Goal: Transaction & Acquisition: Obtain resource

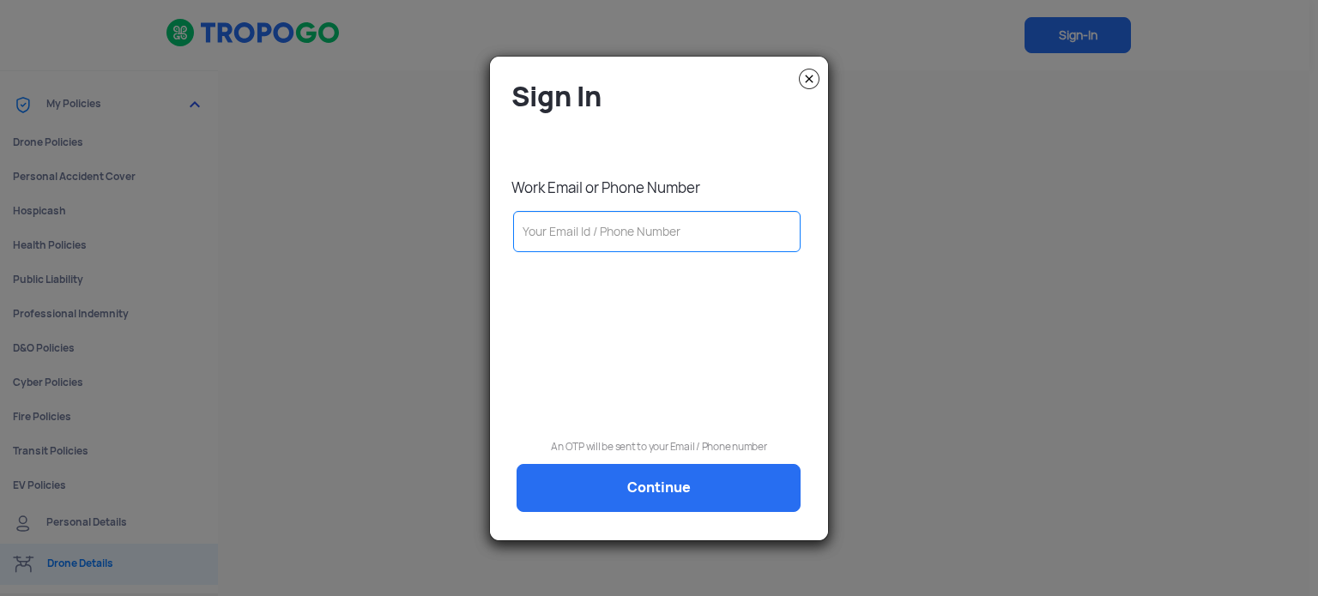
click at [807, 71] on img at bounding box center [809, 79] width 21 height 21
click at [625, 228] on input "text" at bounding box center [656, 231] width 287 height 41
type input "9"
type input "91"
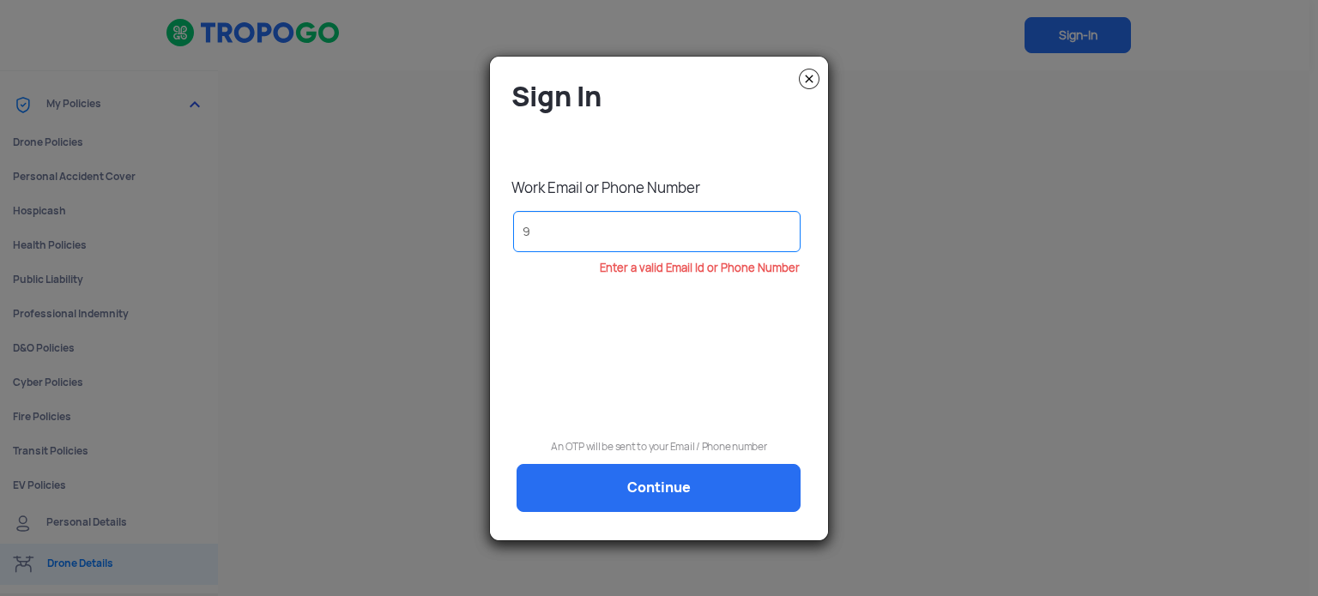
type input "91"
type input "916"
type input "9167"
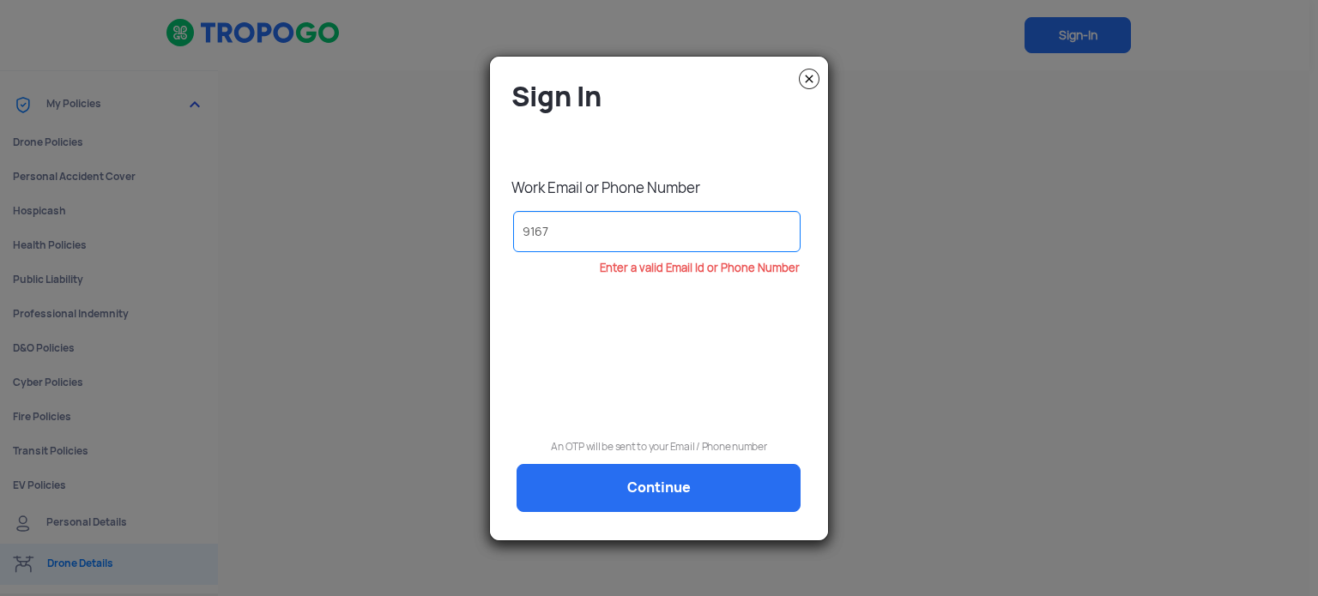
type input "91678"
type input "916782"
type input "9167827"
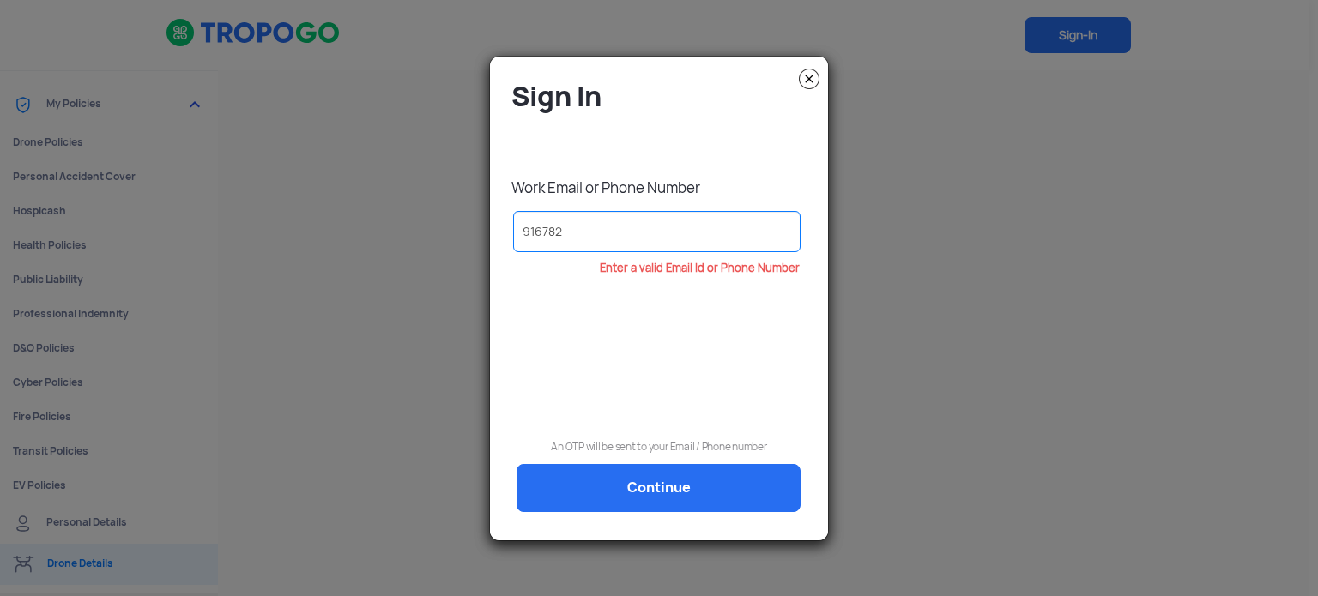
type input "9167827"
type input "91678272"
type input "916782728"
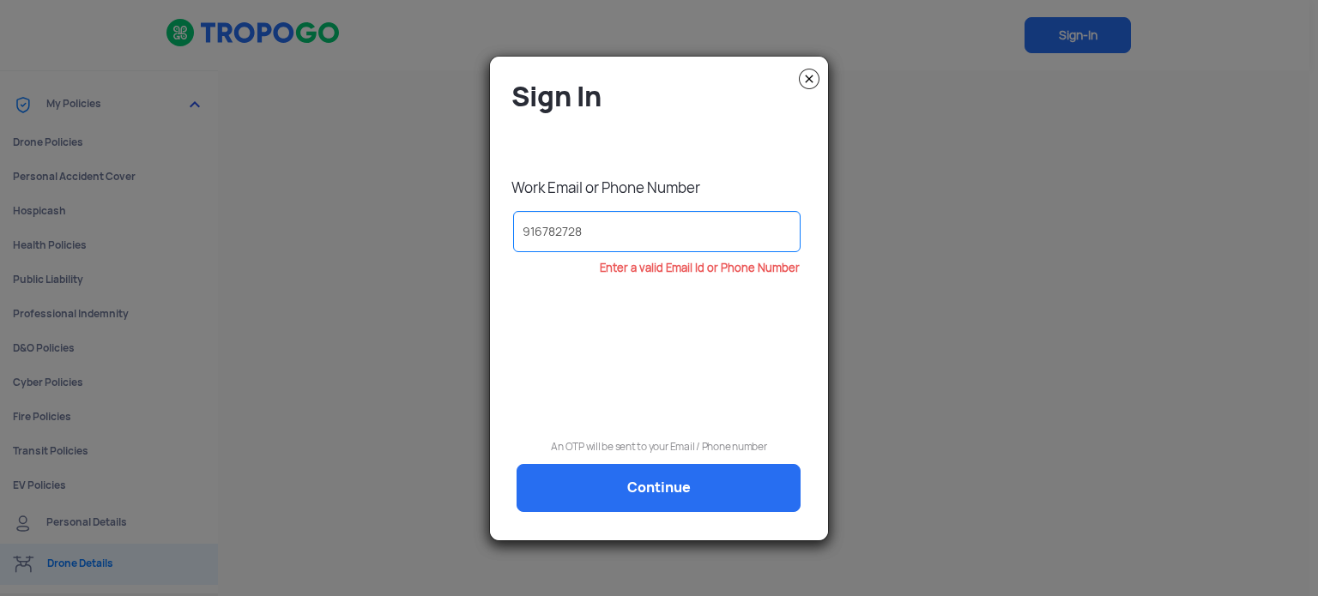
type input "9167827283"
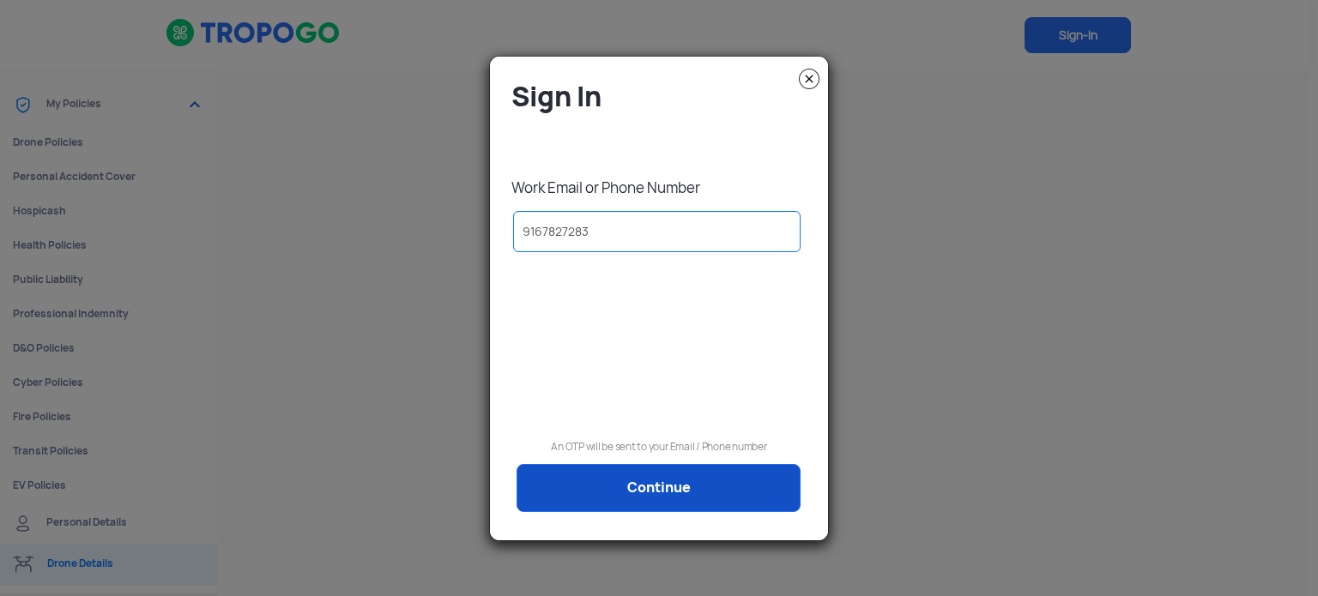
type input "9167827283"
click at [654, 484] on link "Continue" at bounding box center [658, 488] width 284 height 48
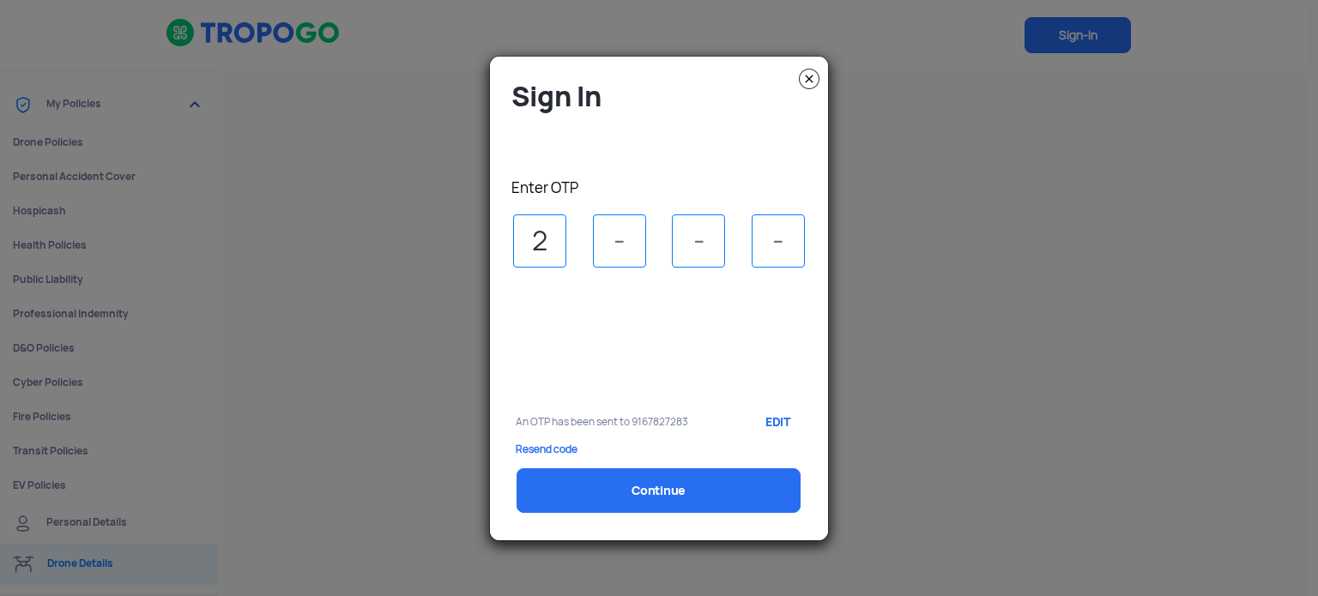
type input "2"
type input "5"
type input "0"
type input "3"
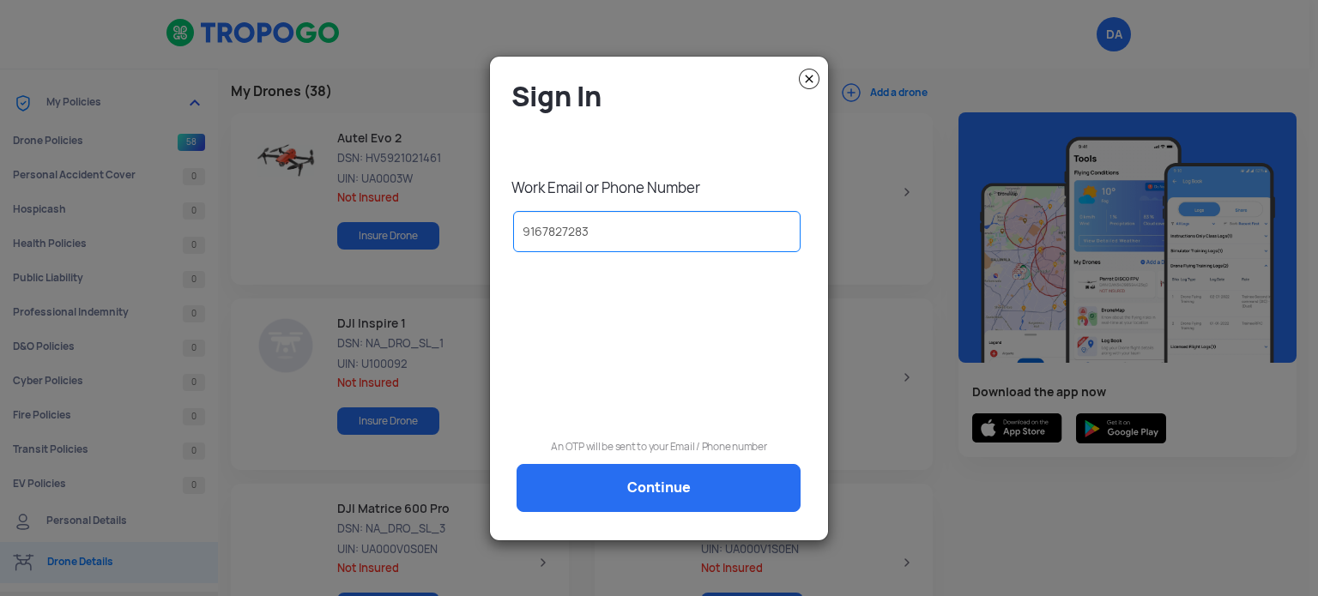
click at [451, 70] on modal-container "Sign In Work Email or Phone Number 9167827283 An OTP will be sent to your Email…" at bounding box center [659, 298] width 1318 height 596
click at [808, 76] on img at bounding box center [809, 79] width 21 height 21
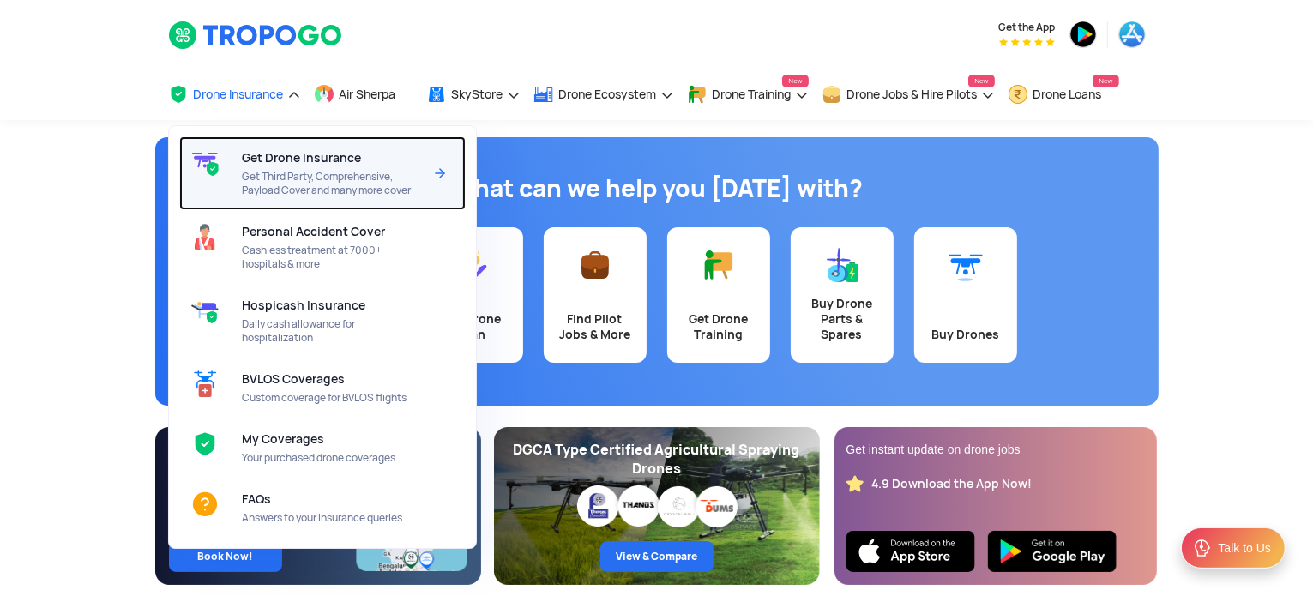
click at [262, 160] on span "Get Drone Insurance" at bounding box center [301, 158] width 119 height 14
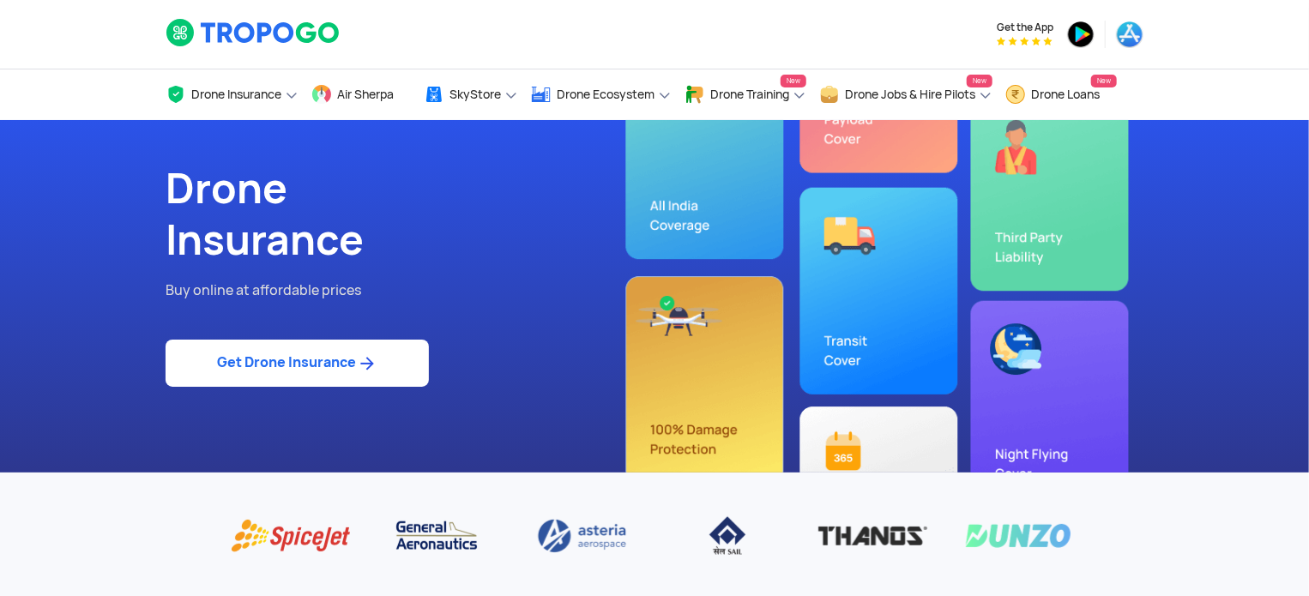
click at [288, 365] on link "Get Drone Insurance" at bounding box center [297, 363] width 263 height 47
select select "1000000"
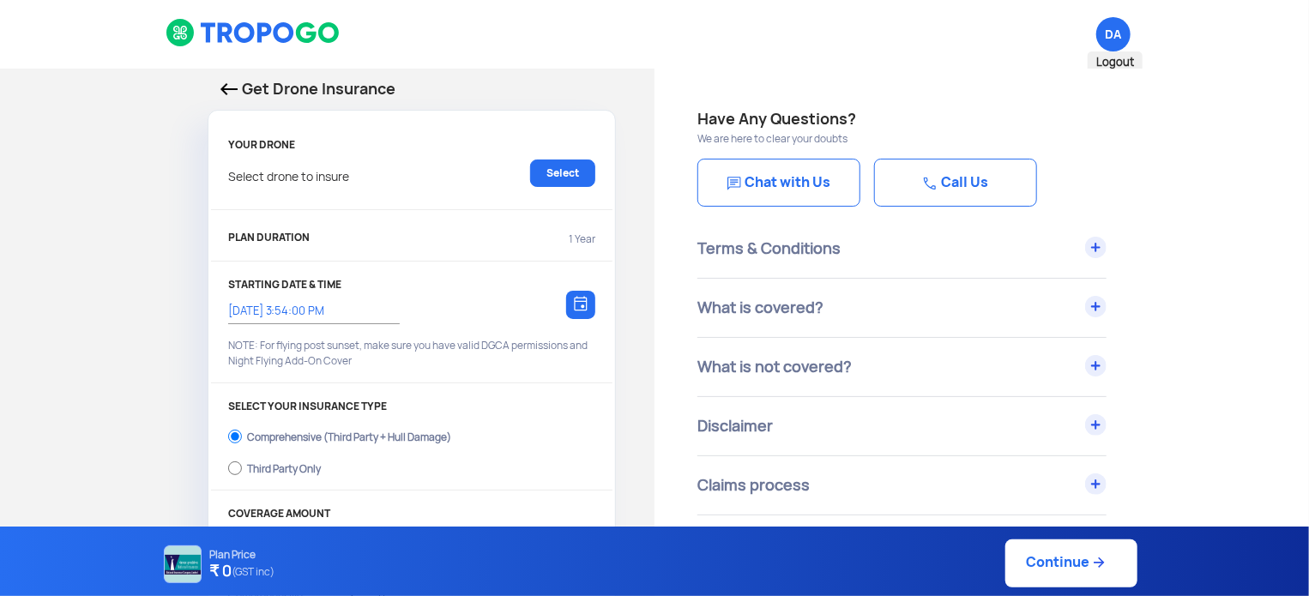
click at [1105, 32] on span "DA Logout" at bounding box center [1113, 34] width 34 height 34
click at [229, 87] on img at bounding box center [228, 89] width 17 height 12
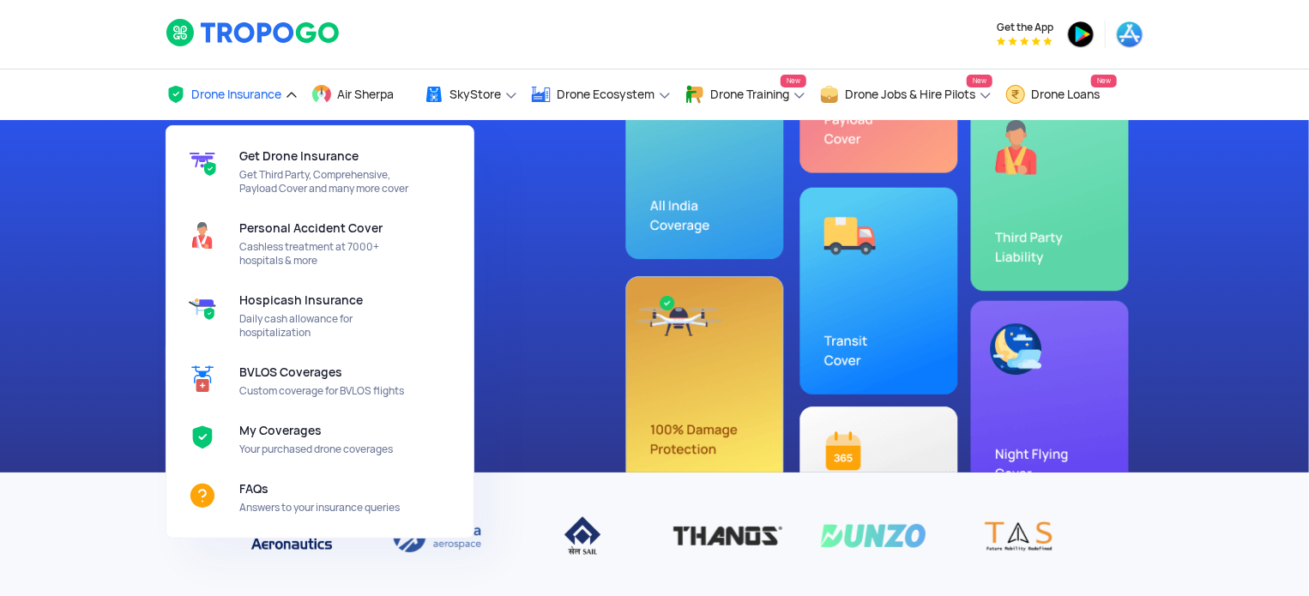
click at [231, 91] on span "Drone Insurance" at bounding box center [236, 95] width 90 height 14
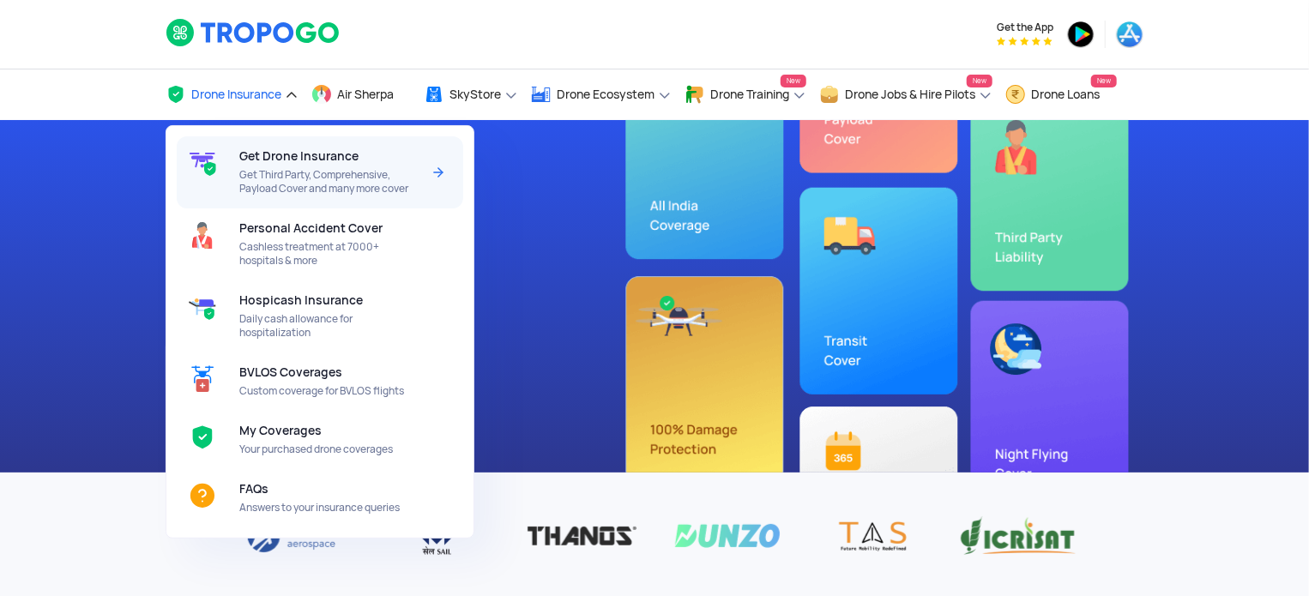
click at [283, 156] on span "Get Drone Insurance" at bounding box center [298, 156] width 119 height 14
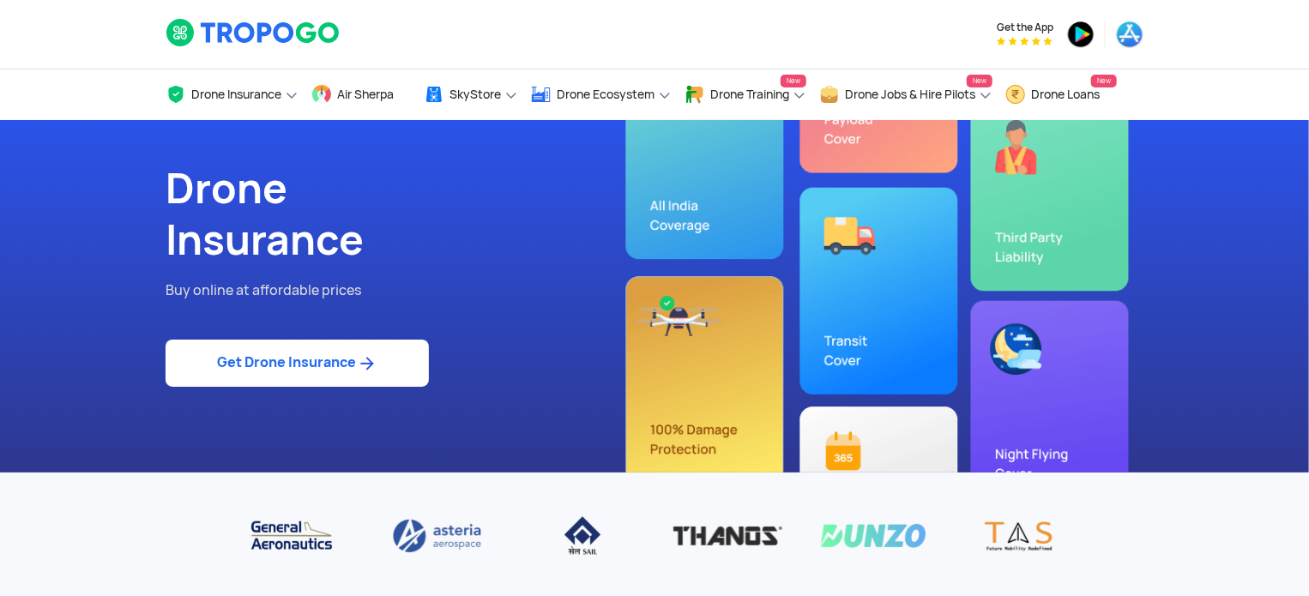
click at [328, 359] on link "Get Drone Insurance" at bounding box center [297, 363] width 263 height 47
select select "1000000"
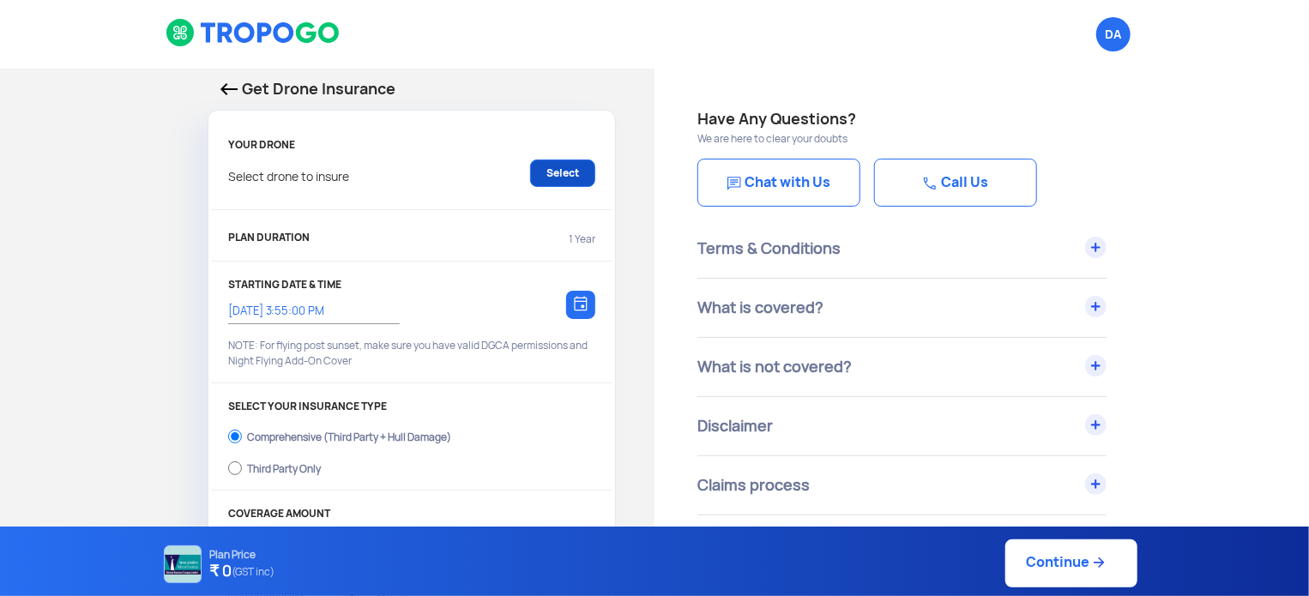
click at [555, 177] on link "Select" at bounding box center [562, 173] width 65 height 27
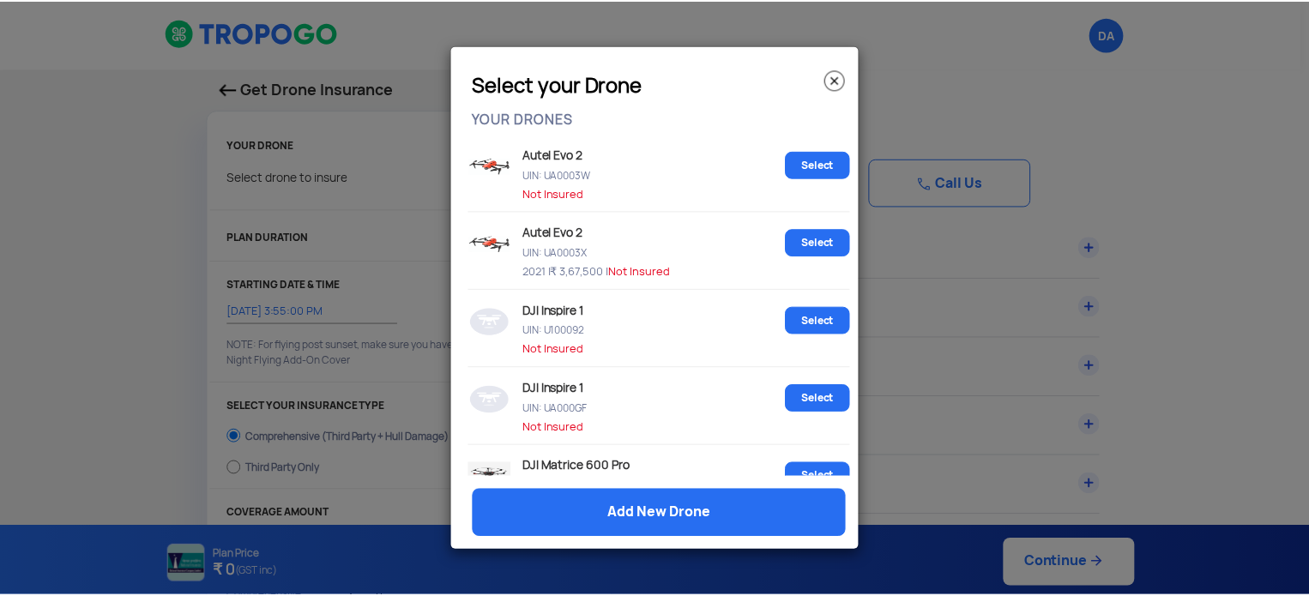
scroll to position [1205, 0]
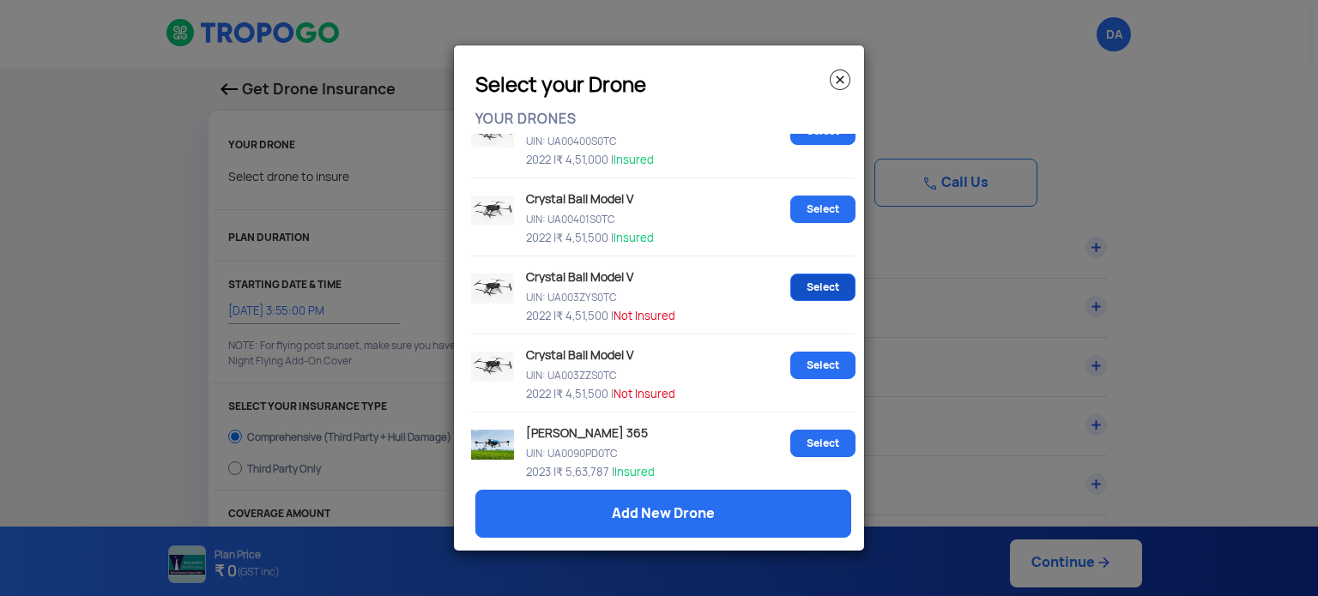
click at [794, 291] on link "Select" at bounding box center [822, 287] width 65 height 27
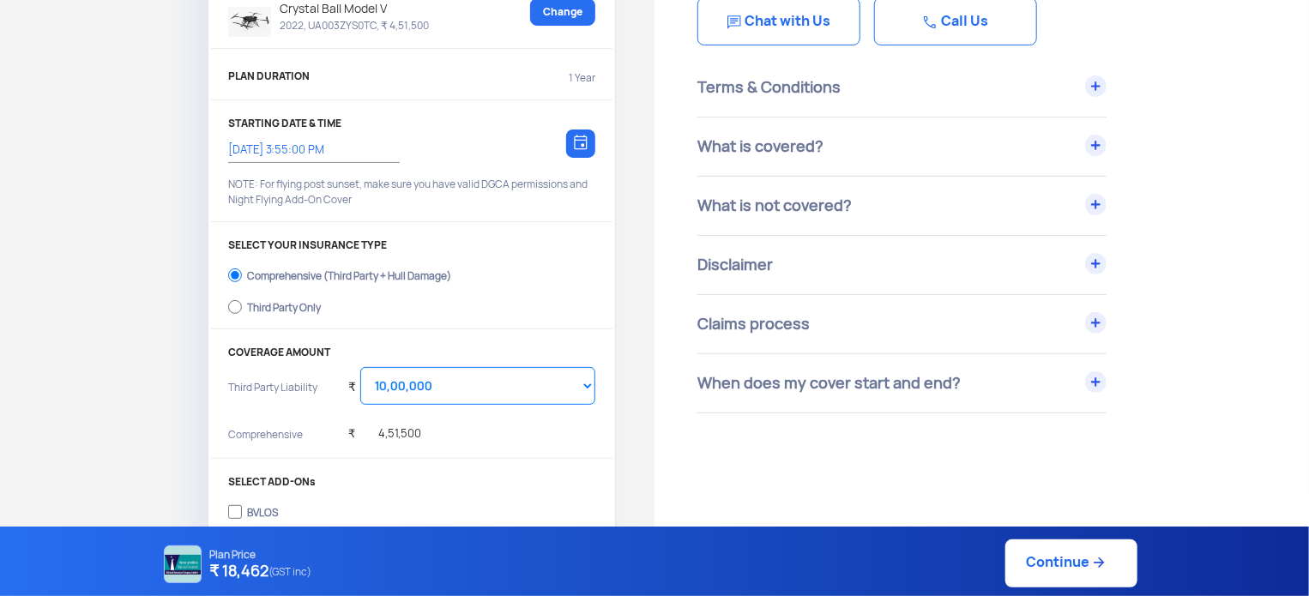
scroll to position [172, 0]
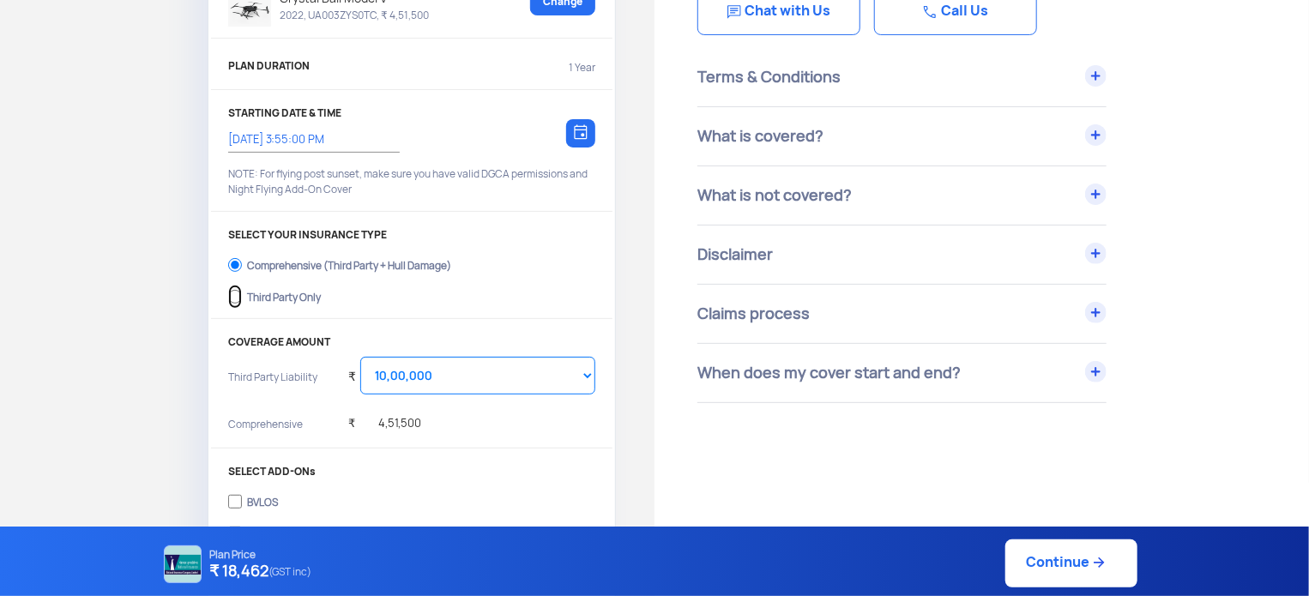
click at [238, 293] on input "Third Party Only" at bounding box center [235, 297] width 14 height 24
radio input "true"
select select "2000000"
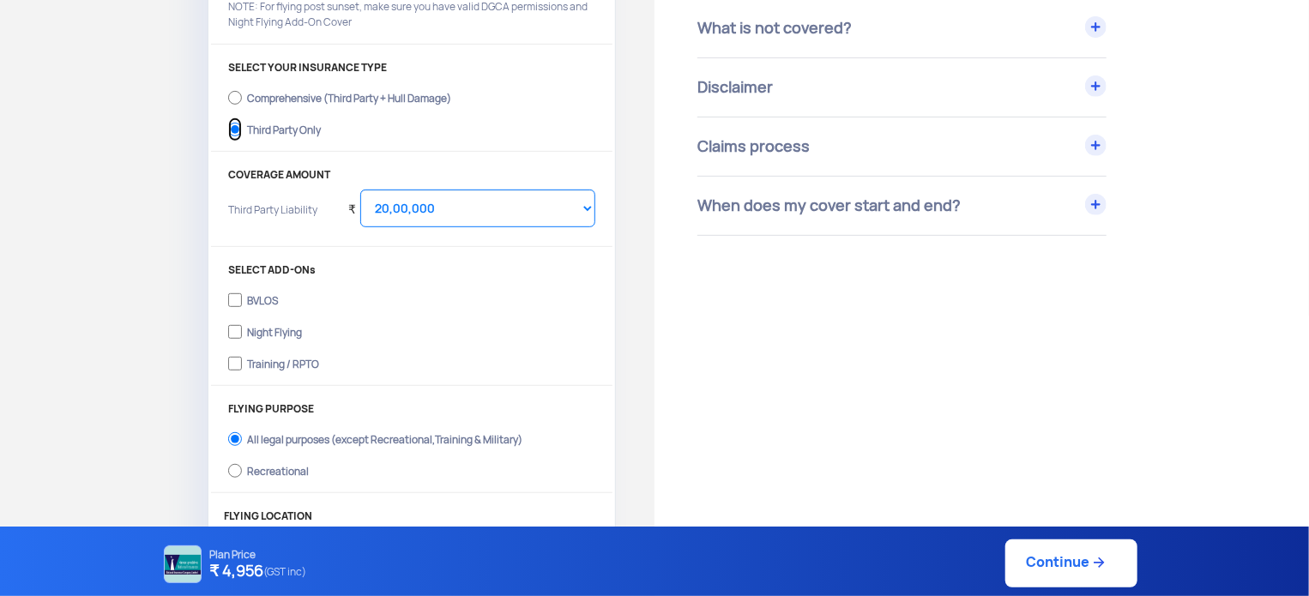
scroll to position [343, 0]
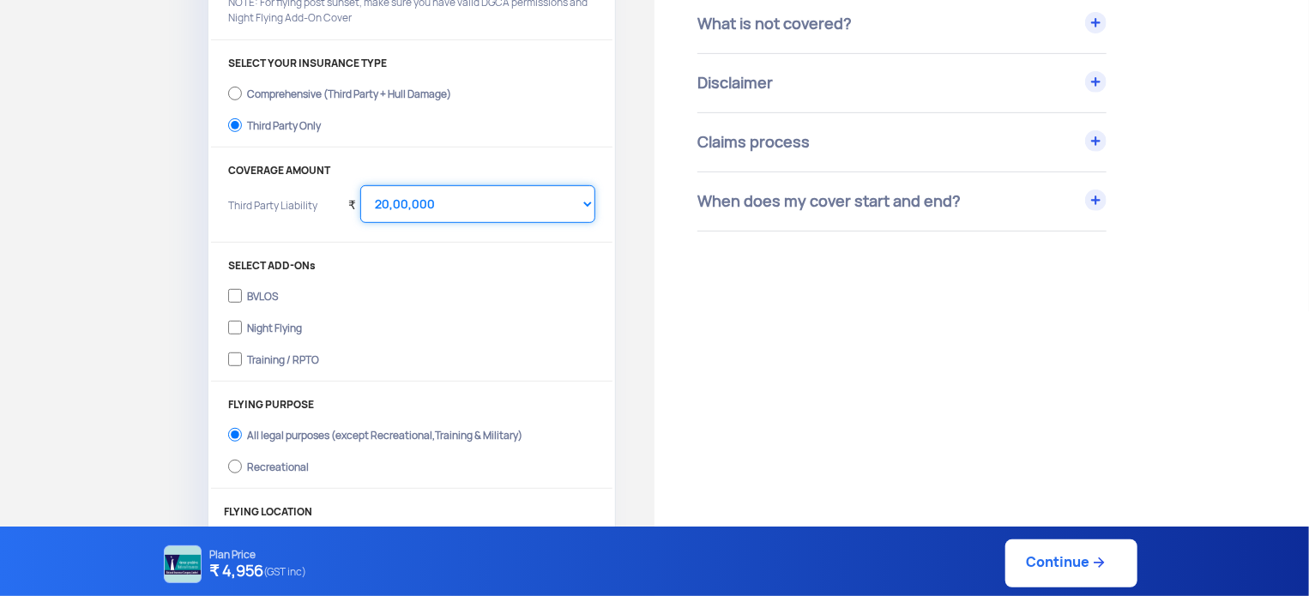
click at [467, 205] on select "Select Amount 20,00,000 25,00,000 30,00,000" at bounding box center [477, 204] width 235 height 38
click at [402, 150] on div "YOUR DRONE Crystal Ball Model V 2022, UA003ZYS0TC, ₹ 4,51,500 Change PLAN DURAT…" at bounding box center [411, 176] width 407 height 782
click at [237, 323] on input "Night Flying" at bounding box center [235, 328] width 14 height 24
checkbox input "true"
click at [233, 359] on input "Training / RPTO" at bounding box center [235, 359] width 14 height 24
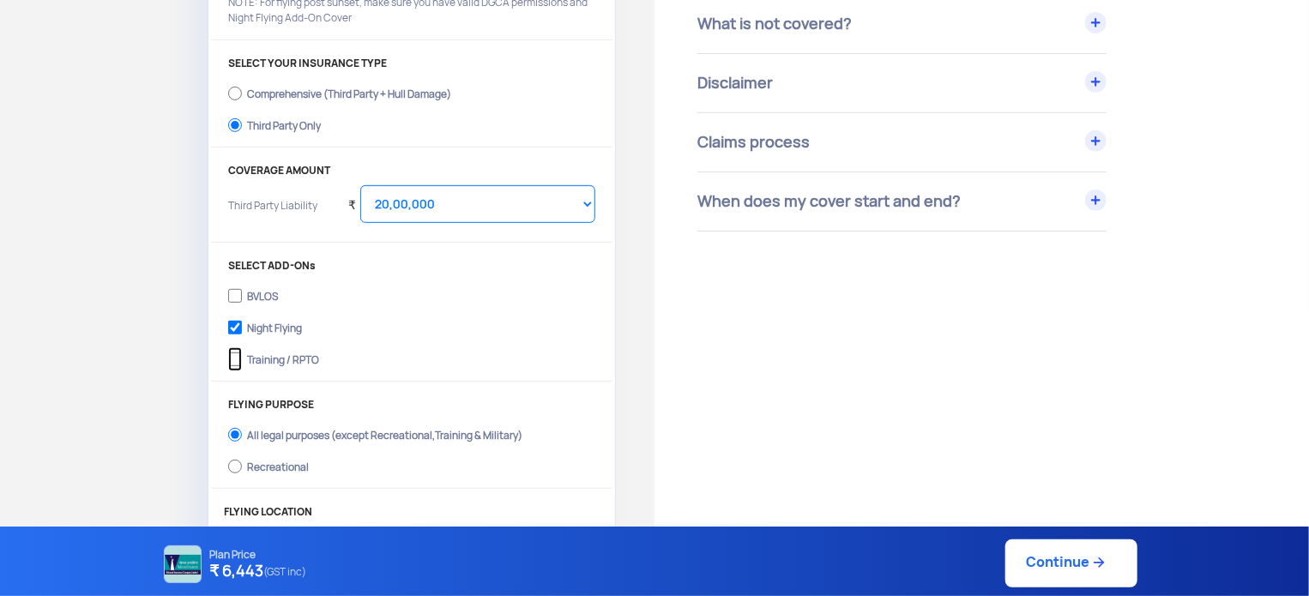
checkbox input "true"
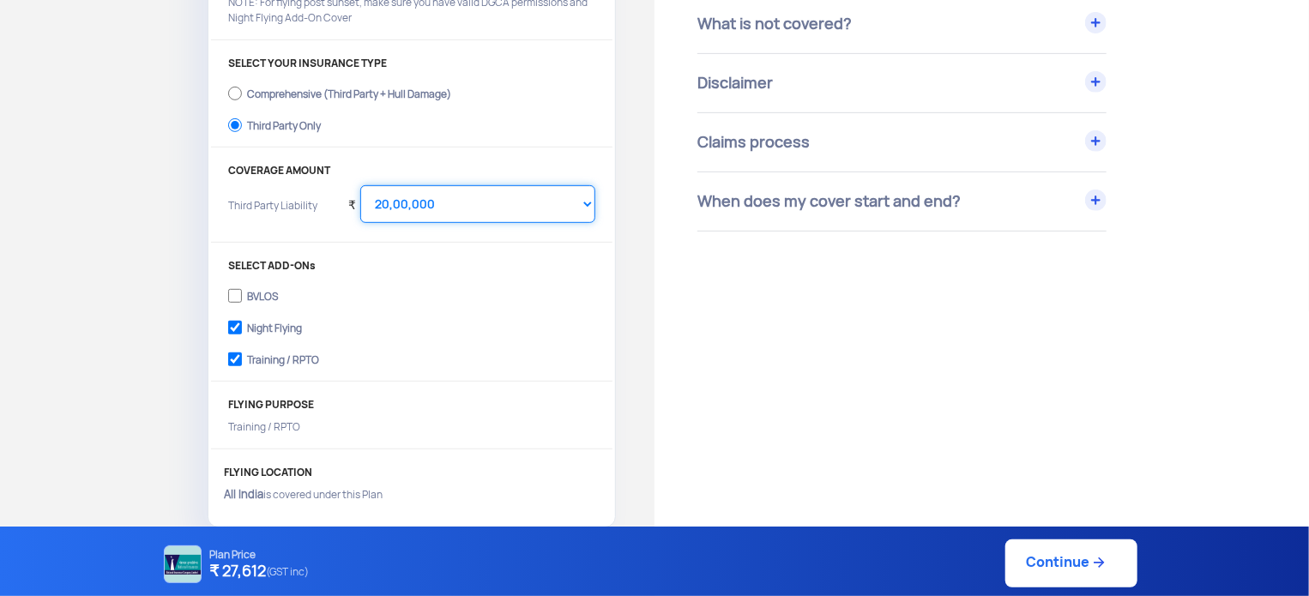
click at [458, 202] on select "Select Amount 10,00,000 15,00,000 20,00,000 25,00,000 30,00,000" at bounding box center [477, 204] width 235 height 38
select select "1000000"
click at [360, 185] on select "Select Amount 10,00,000 15,00,000 20,00,000 25,00,000 30,00,000" at bounding box center [477, 204] width 235 height 38
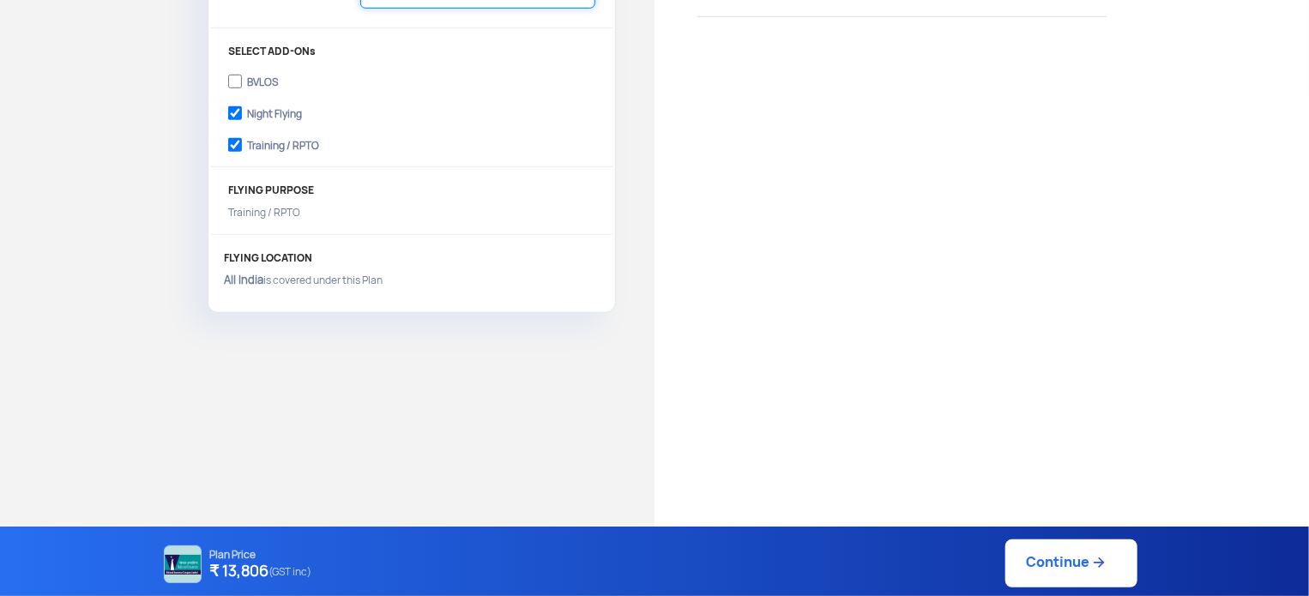
scroll to position [626, 0]
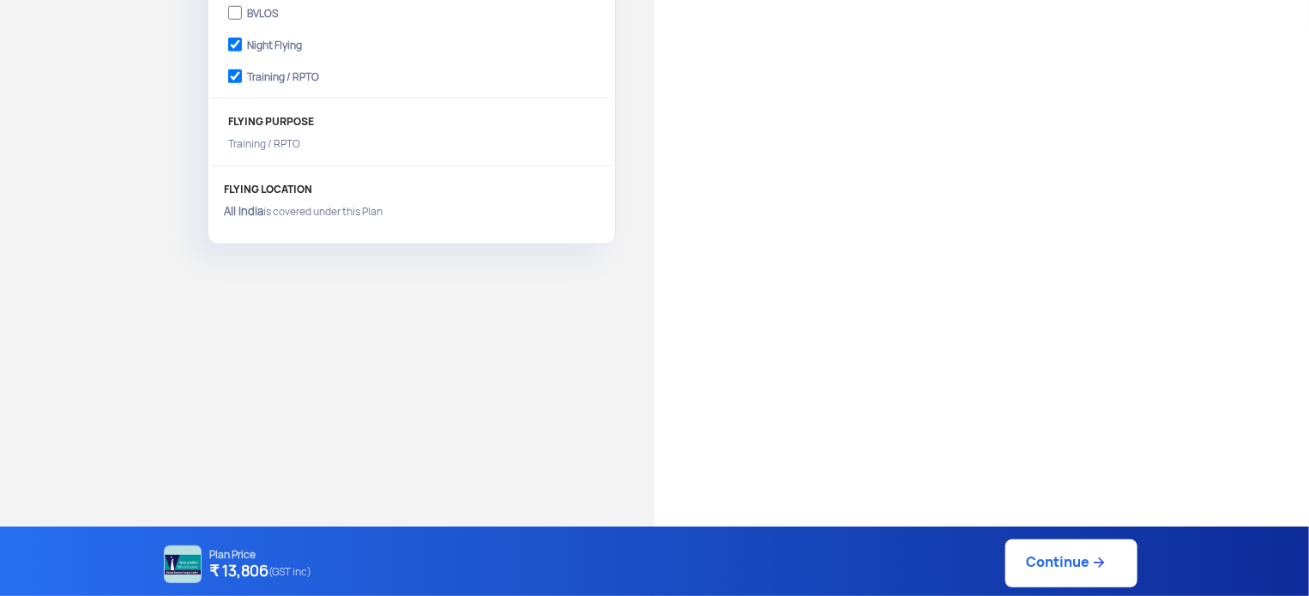
click at [1048, 558] on link "Continue" at bounding box center [1071, 564] width 132 height 48
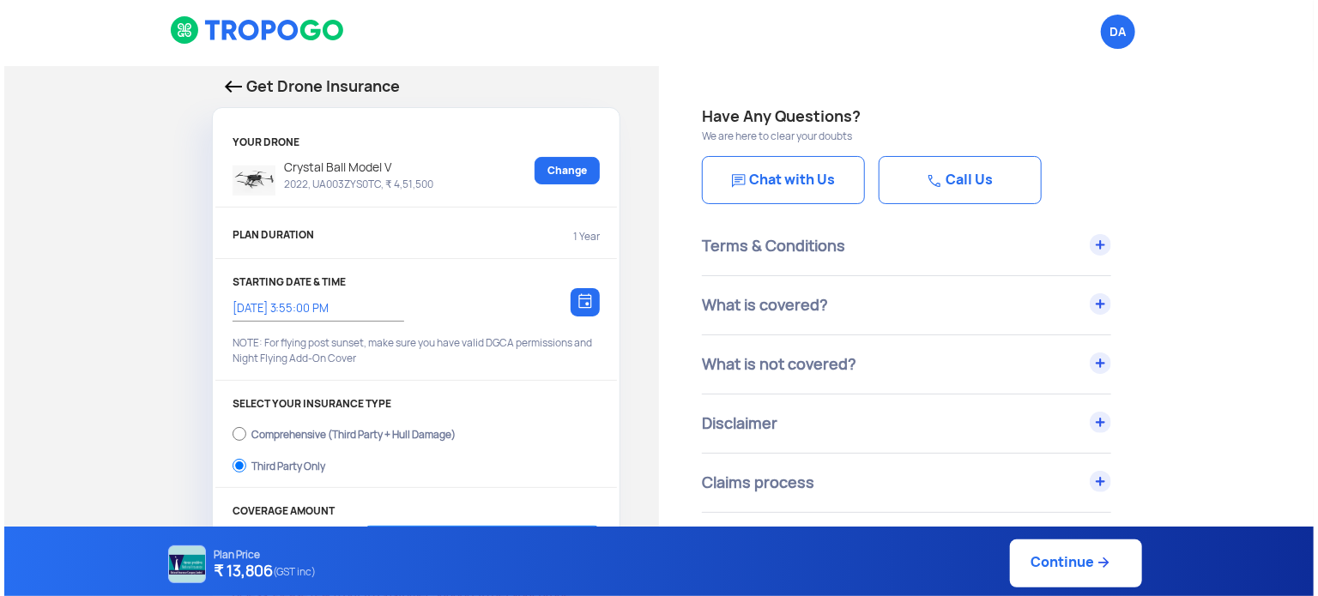
scroll to position [0, 0]
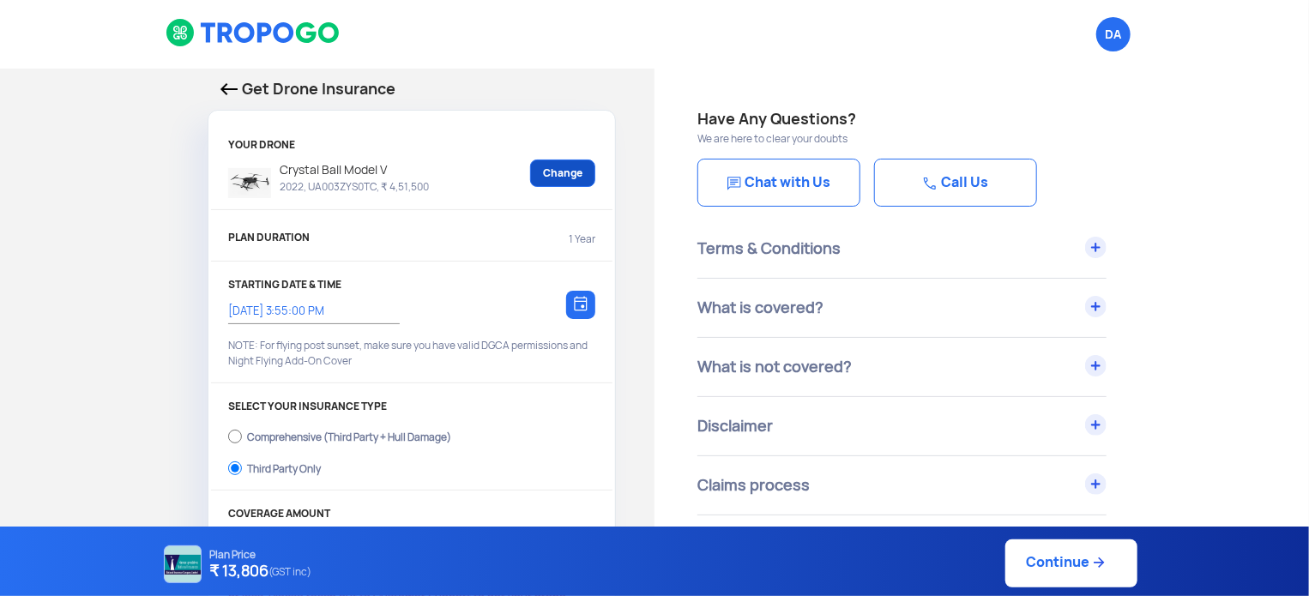
click at [558, 171] on link "Change" at bounding box center [562, 173] width 65 height 27
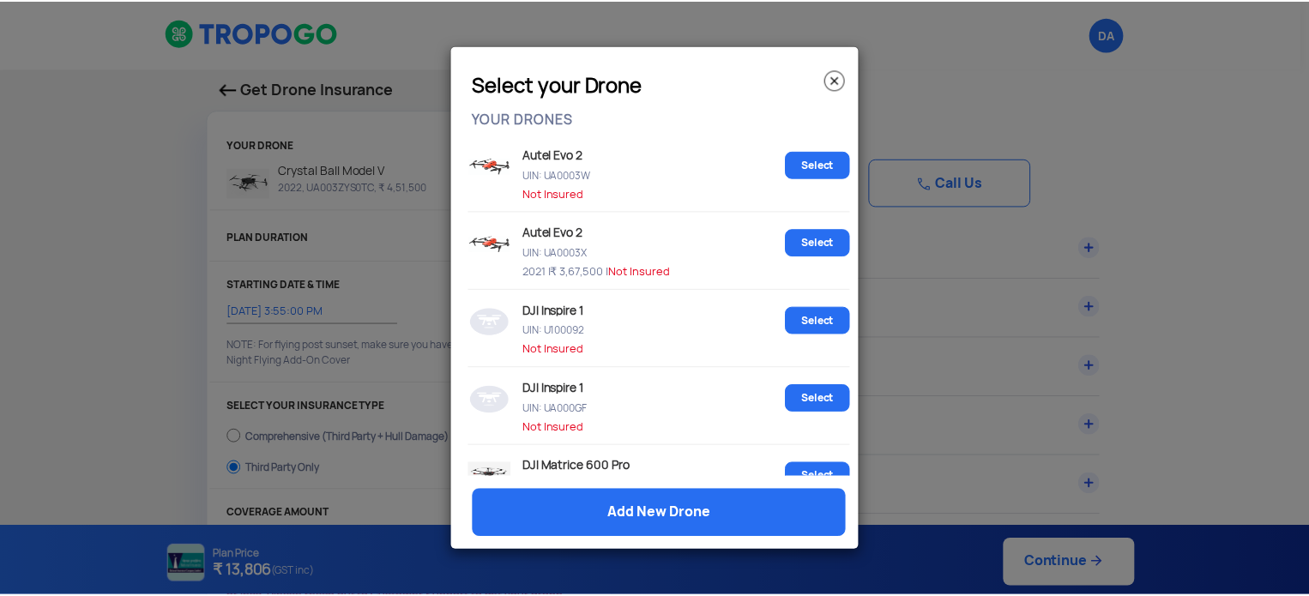
scroll to position [1205, 0]
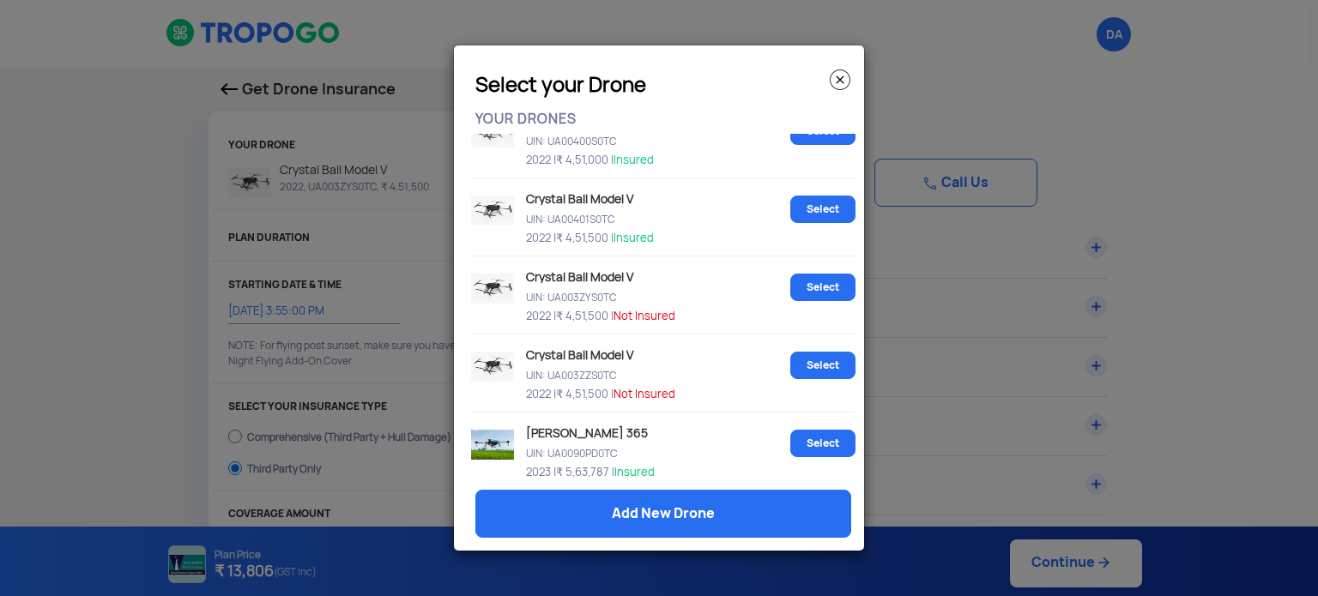
click at [607, 280] on p "Crystal Ball Model V" at bounding box center [620, 274] width 196 height 18
click at [643, 299] on p "UIN: UA003ZYS0TC" at bounding box center [653, 294] width 262 height 15
click at [501, 287] on img at bounding box center [492, 289] width 43 height 30
click at [558, 283] on p "Crystal Ball Model V" at bounding box center [620, 274] width 196 height 18
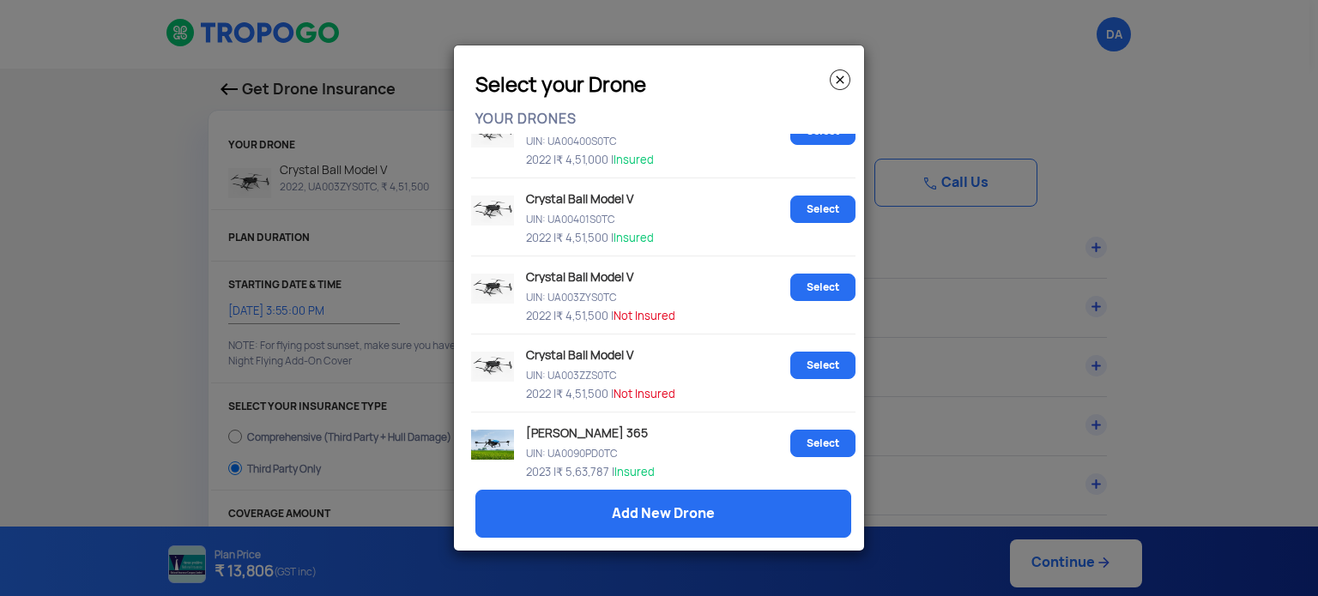
click at [680, 335] on div "Crystal Ball Model V UIN: UA003ZYS0TC 2022 | ₹ 4,51,500 | Not Insured Select" at bounding box center [663, 296] width 384 height 78
click at [811, 291] on link "Select" at bounding box center [822, 287] width 65 height 27
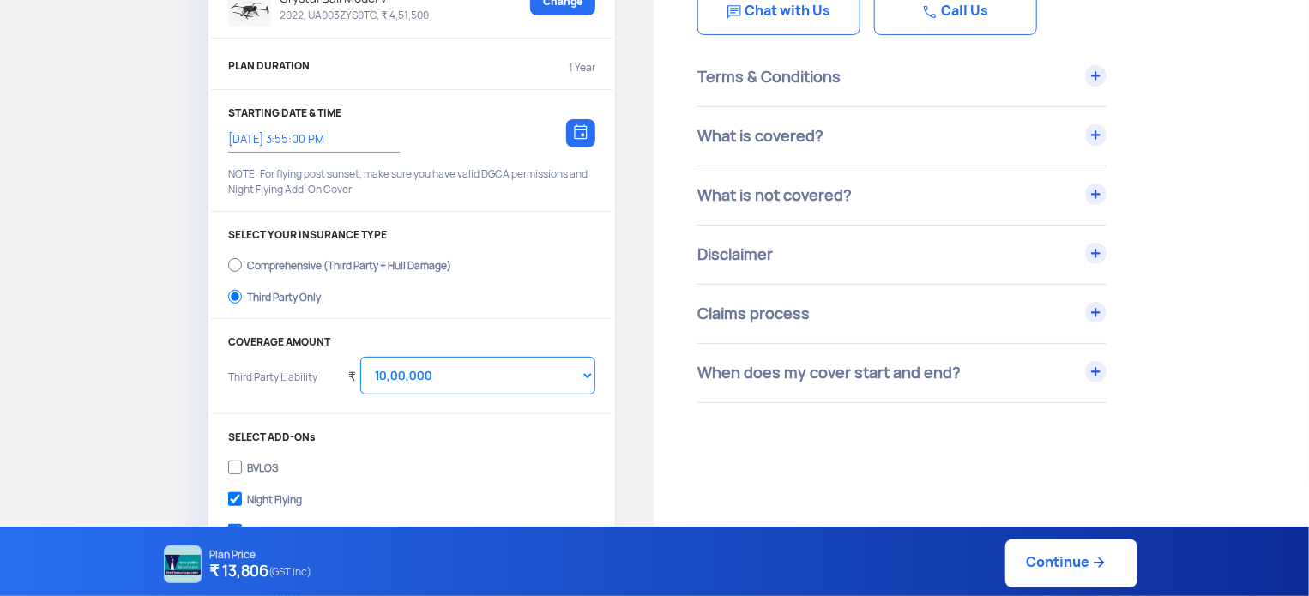
scroll to position [0, 0]
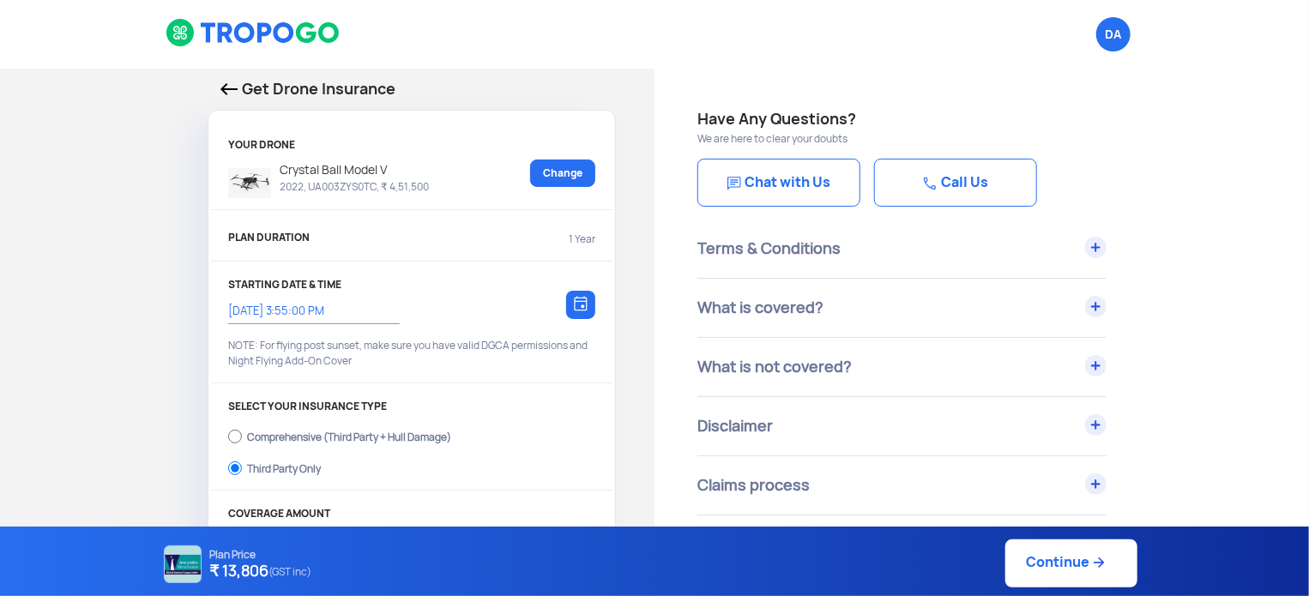
click at [231, 83] on img at bounding box center [228, 89] width 17 height 12
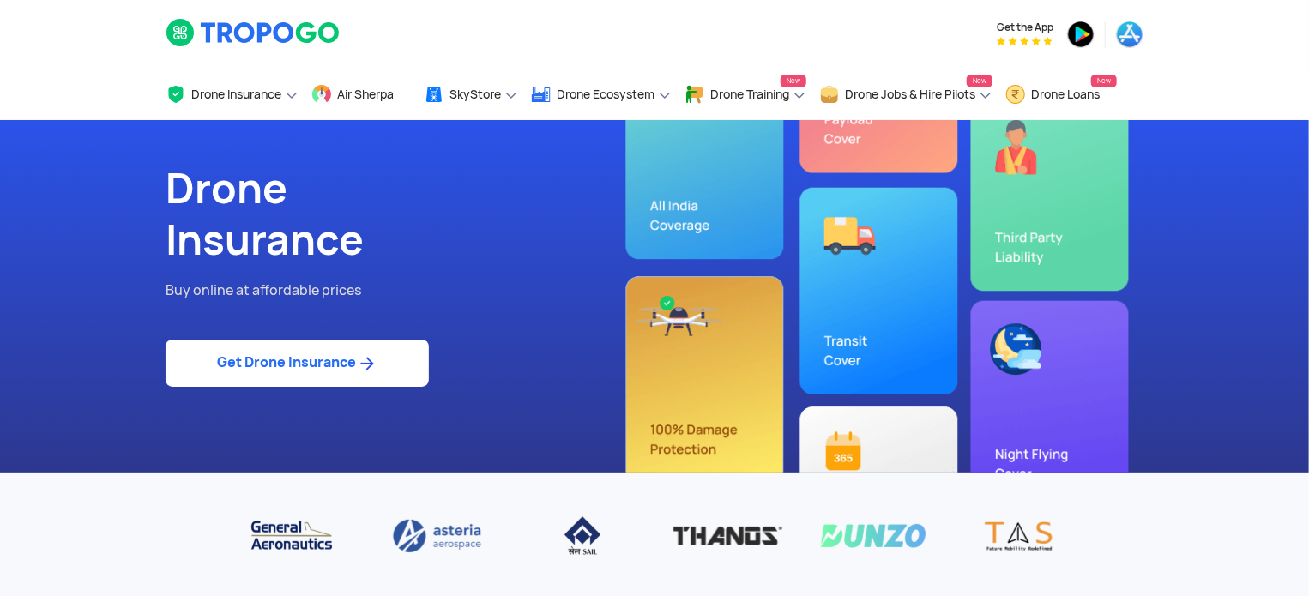
click at [224, 33] on img at bounding box center [254, 32] width 176 height 29
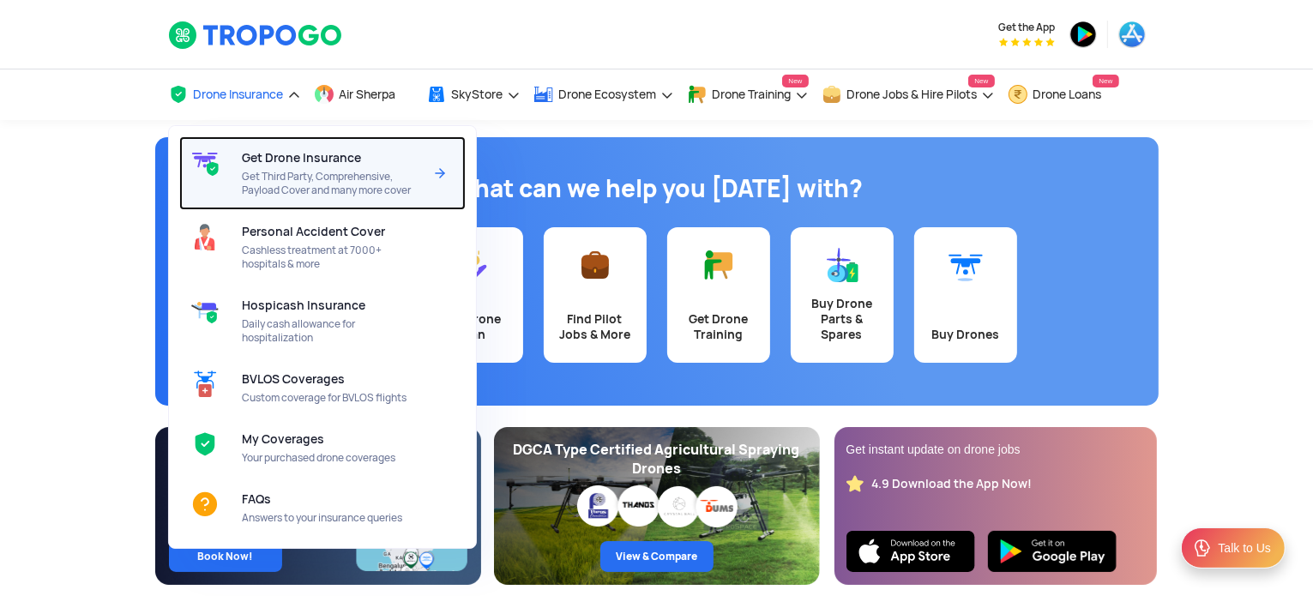
click at [278, 151] on span "Get Drone Insurance" at bounding box center [301, 158] width 119 height 14
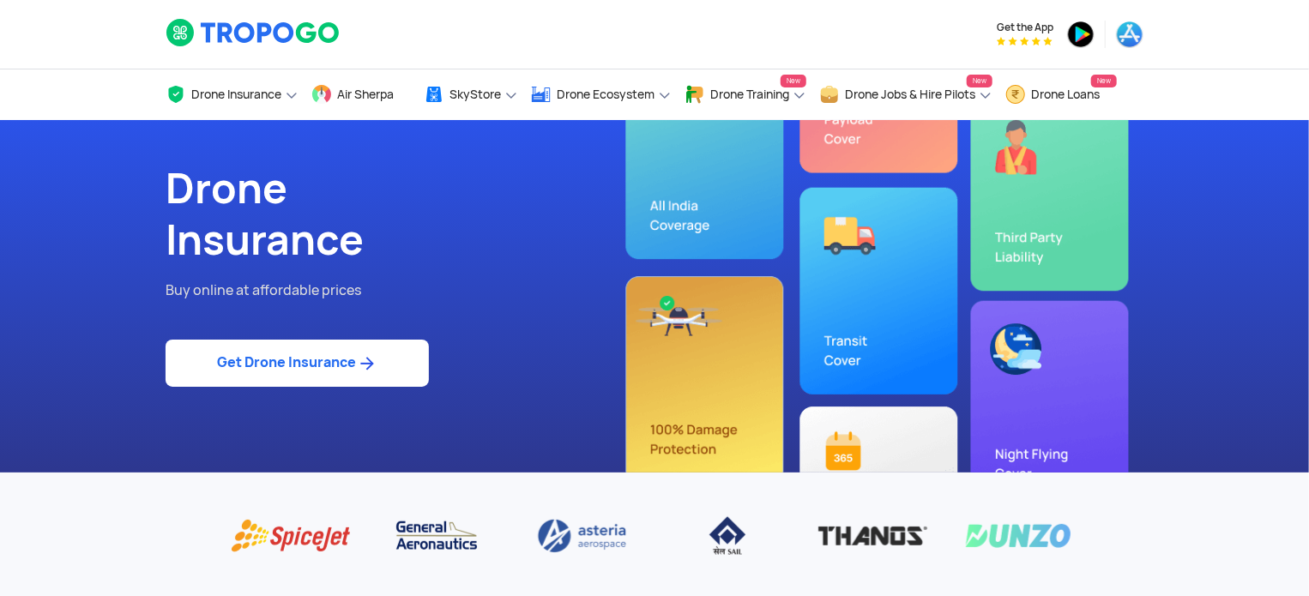
click at [302, 359] on link "Get Drone Insurance" at bounding box center [297, 363] width 263 height 47
select select "1000000"
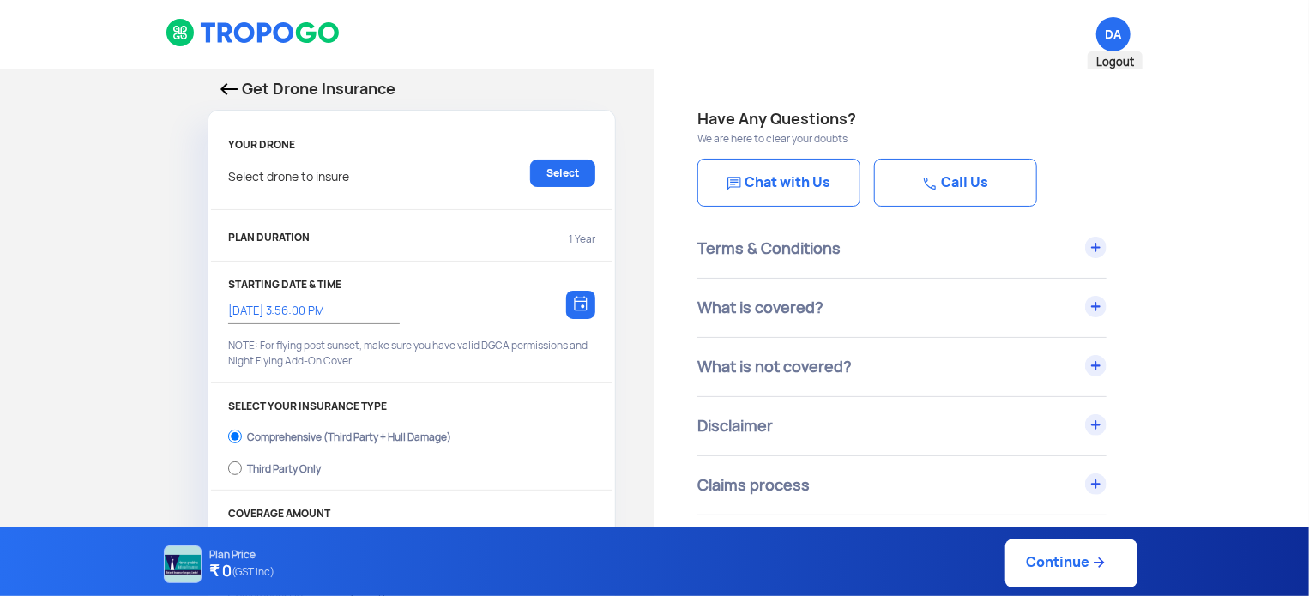
click at [1110, 31] on span "DA Logout" at bounding box center [1113, 34] width 34 height 34
click at [232, 82] on p "Get Drone Insurance" at bounding box center [411, 89] width 383 height 24
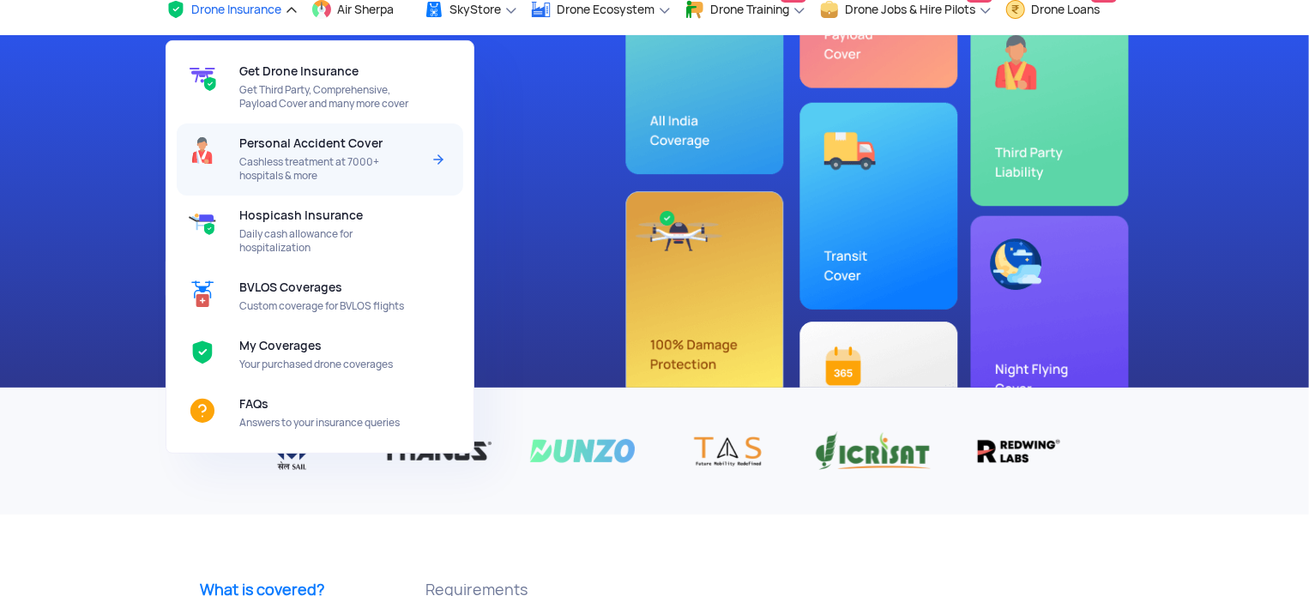
scroll to position [86, 0]
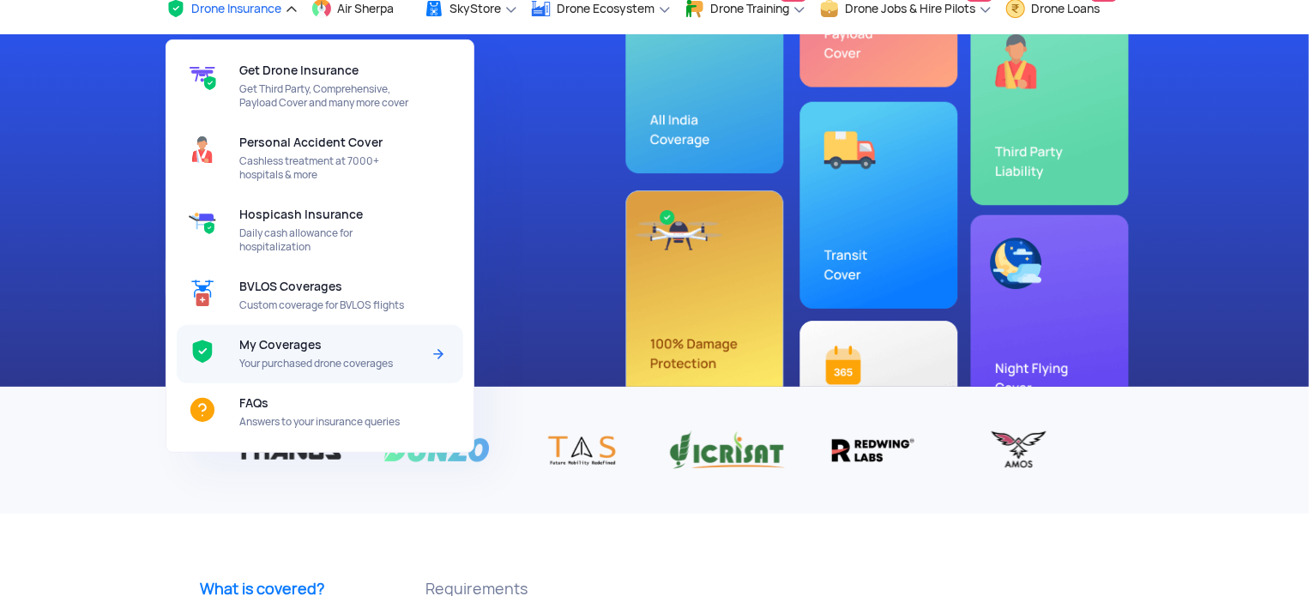
click at [296, 348] on span "My Coverages" at bounding box center [280, 345] width 82 height 14
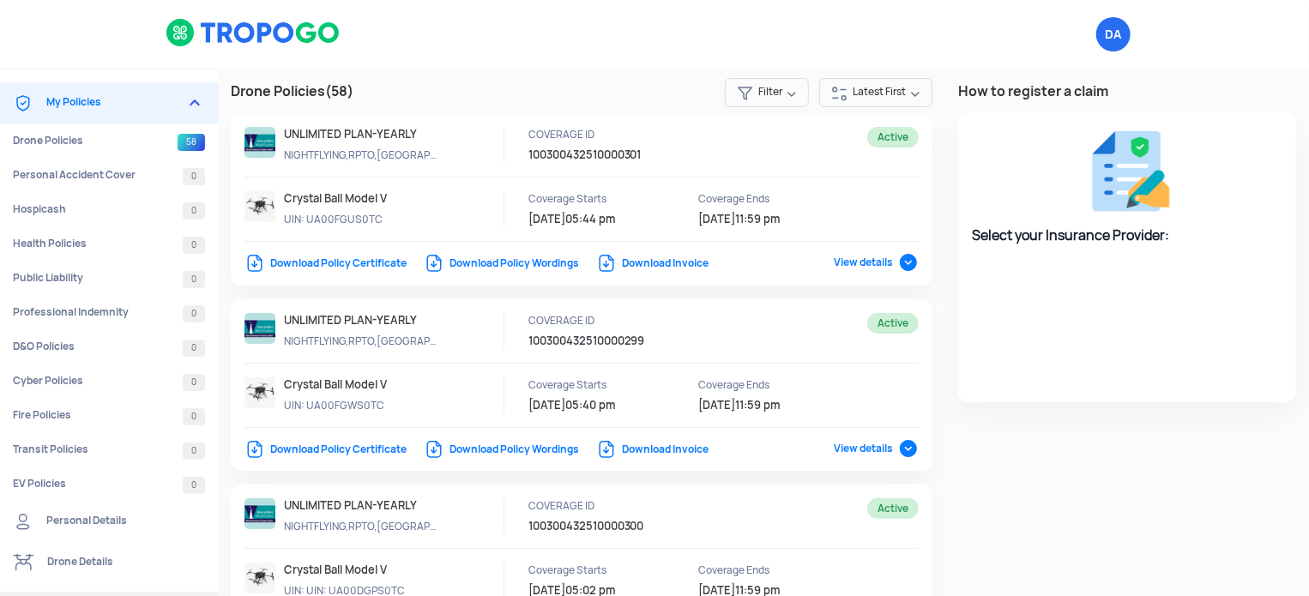
select select "National Insurance"
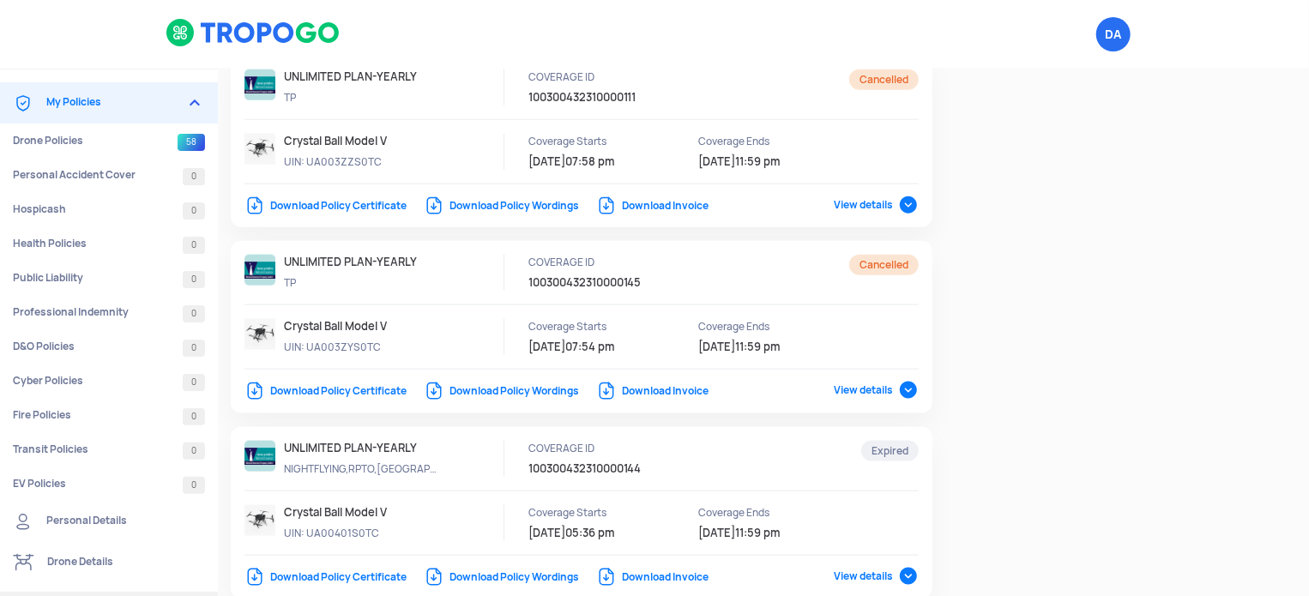
scroll to position [3410, 0]
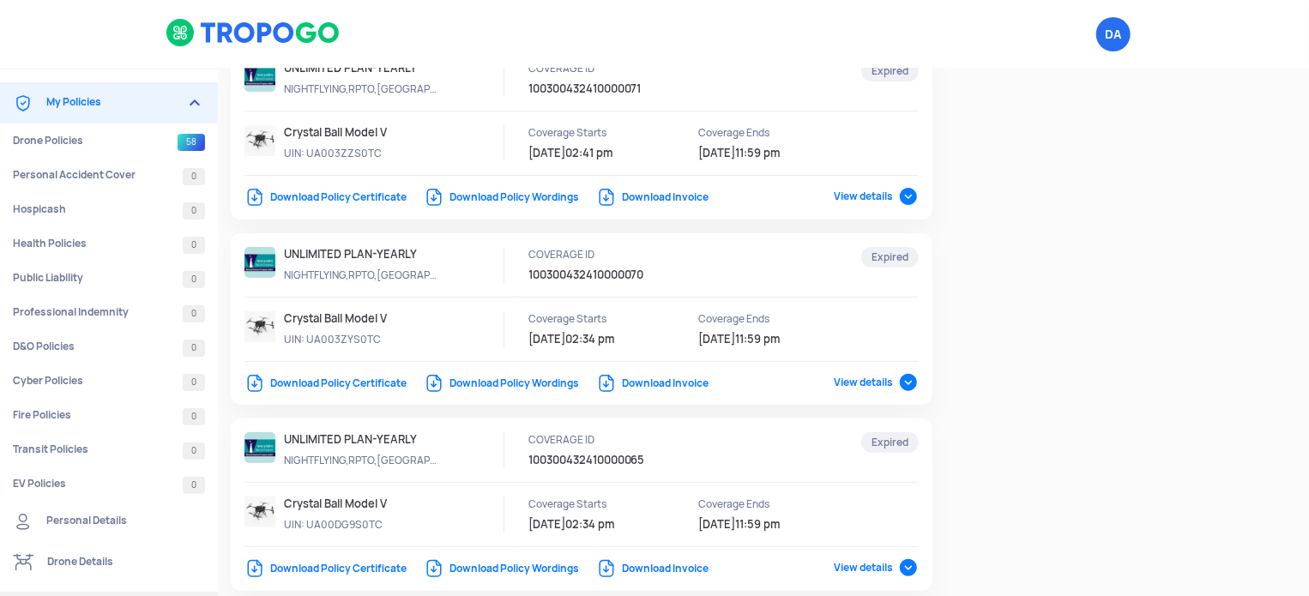
click at [349, 377] on link "Download Policy Certificate" at bounding box center [326, 384] width 162 height 14
click at [347, 377] on link "Download Policy Certificate" at bounding box center [326, 384] width 162 height 14
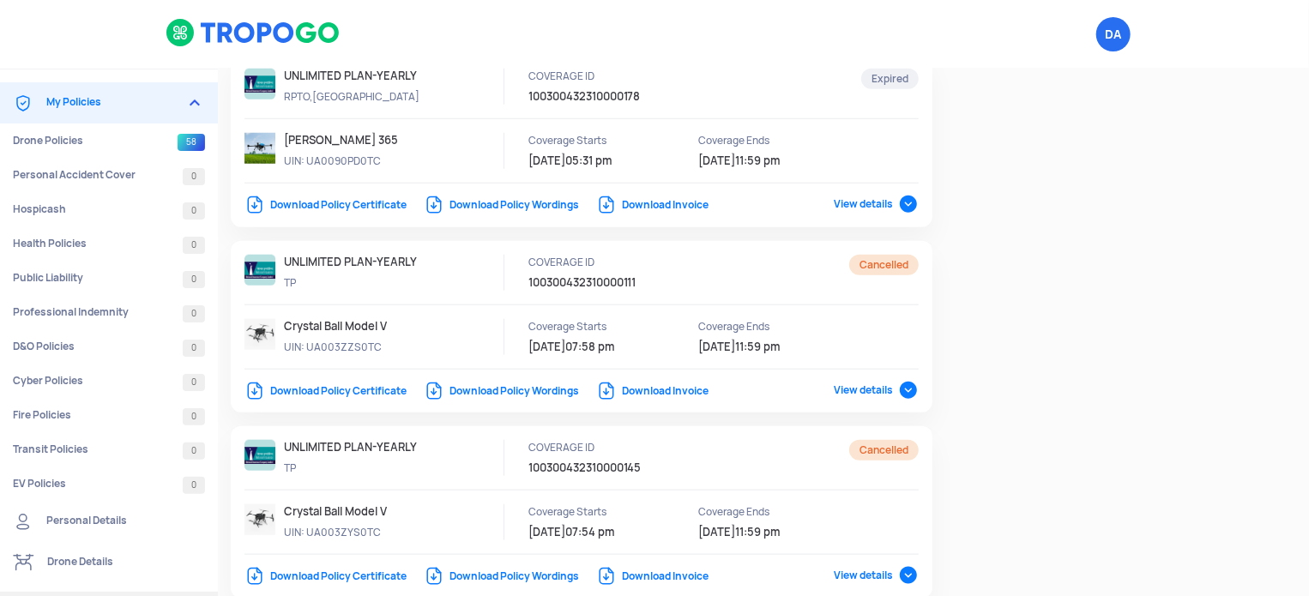
scroll to position [3224, 0]
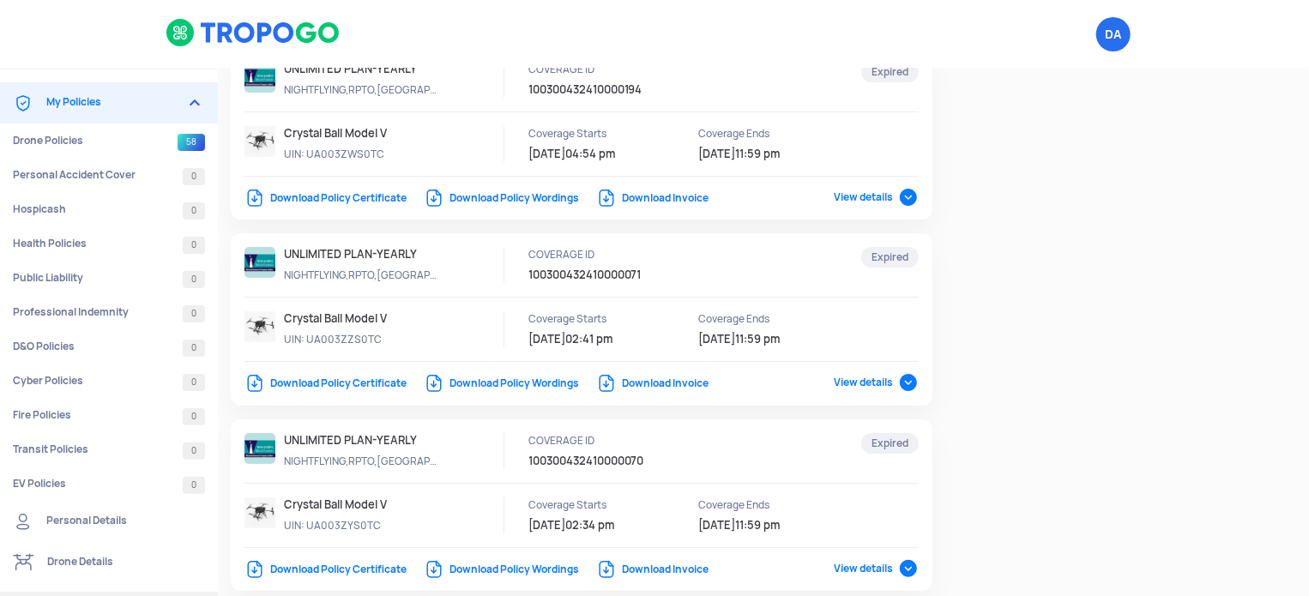
click at [359, 377] on link "Download Policy Certificate" at bounding box center [326, 384] width 162 height 14
